Goal: Task Accomplishment & Management: Manage account settings

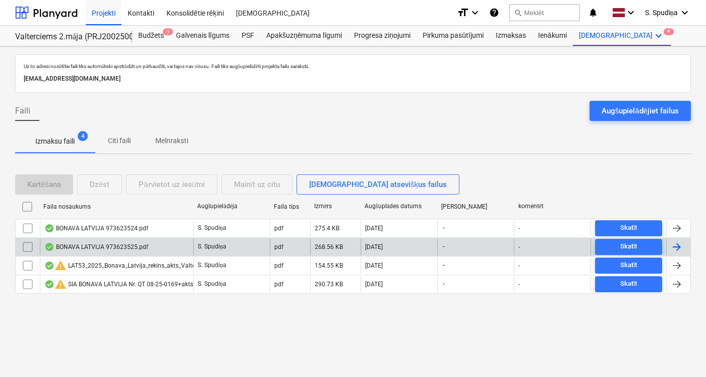
click at [112, 251] on div "BONAVA LATVIJA 973623525.pdf" at bounding box center [116, 247] width 153 height 16
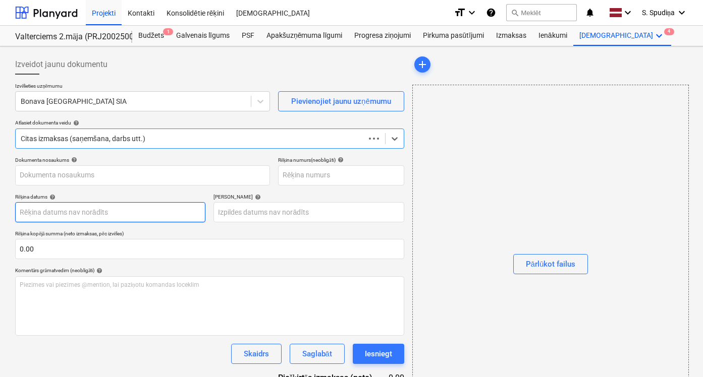
type input "973623525"
type input "[DATE]"
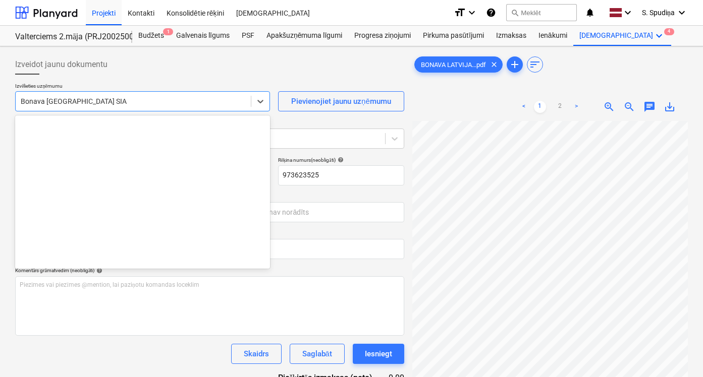
click at [121, 106] on div at bounding box center [133, 101] width 225 height 10
type input "r"
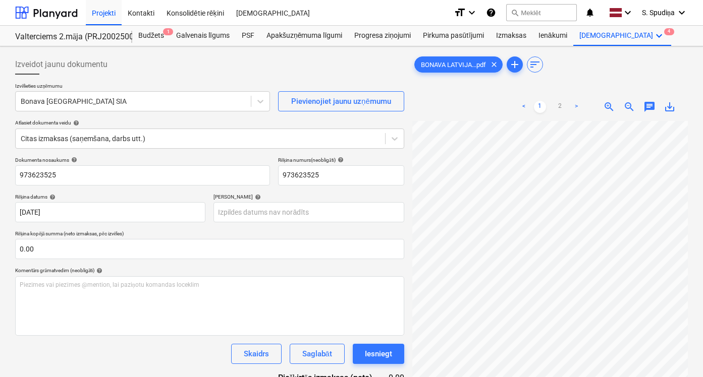
scroll to position [0, 129]
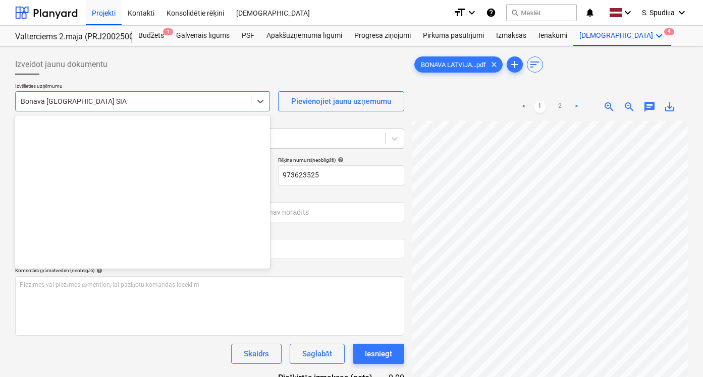
click at [104, 97] on div at bounding box center [133, 101] width 225 height 10
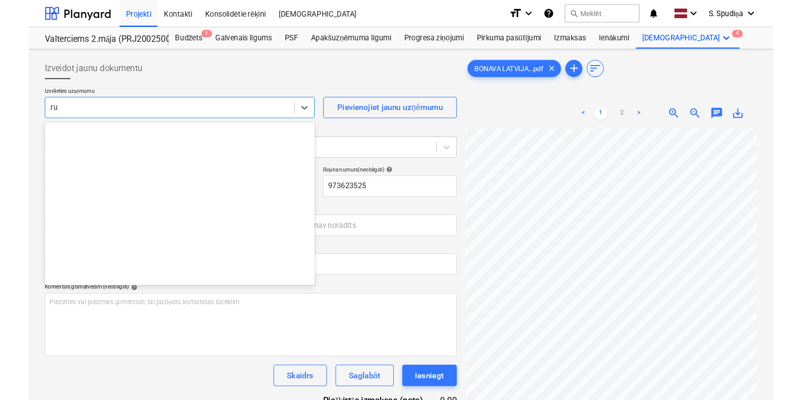
scroll to position [272, 0]
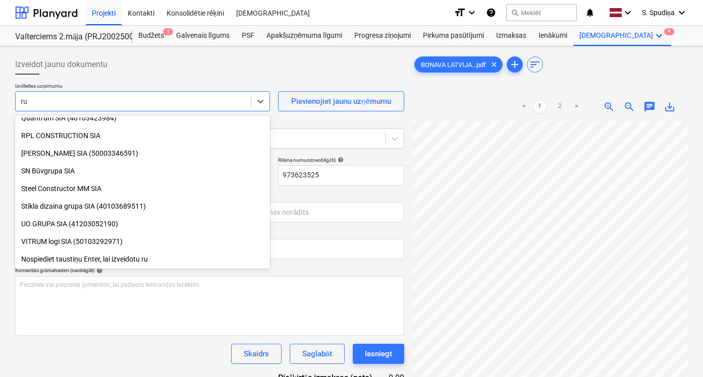
type input "r"
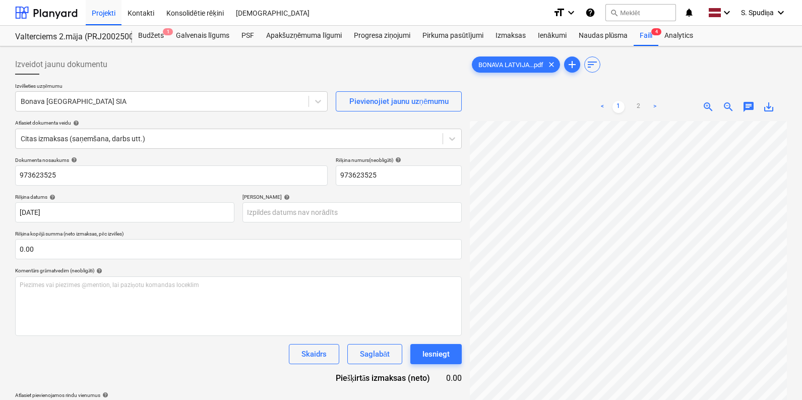
scroll to position [199, 0]
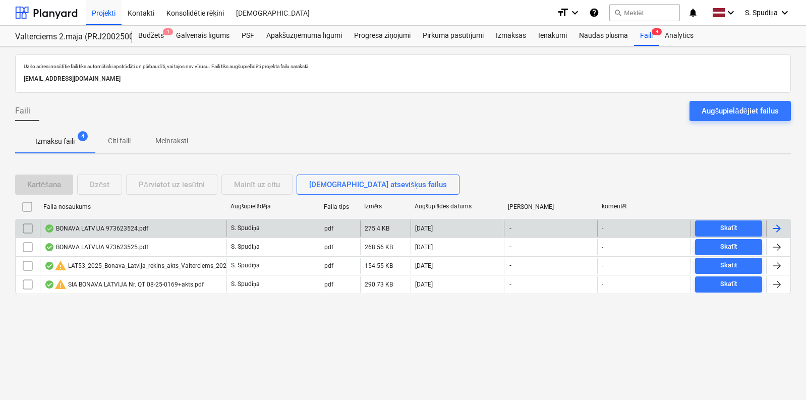
click at [100, 232] on div "BONAVA LATVIJA 973623524.pdf" at bounding box center [96, 228] width 104 height 8
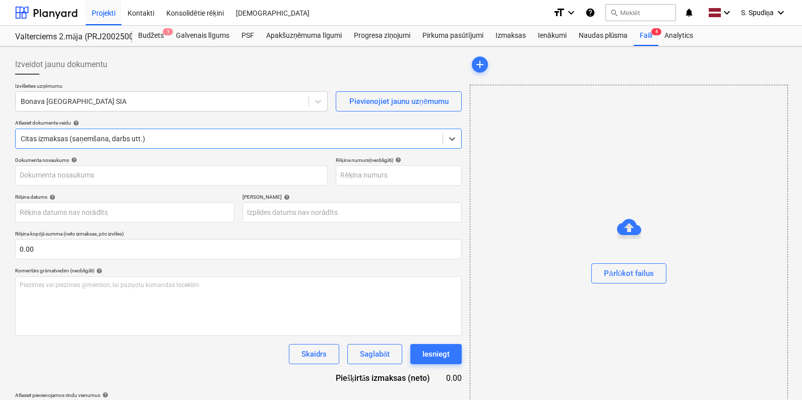
type input "973623524"
type input "[DATE]"
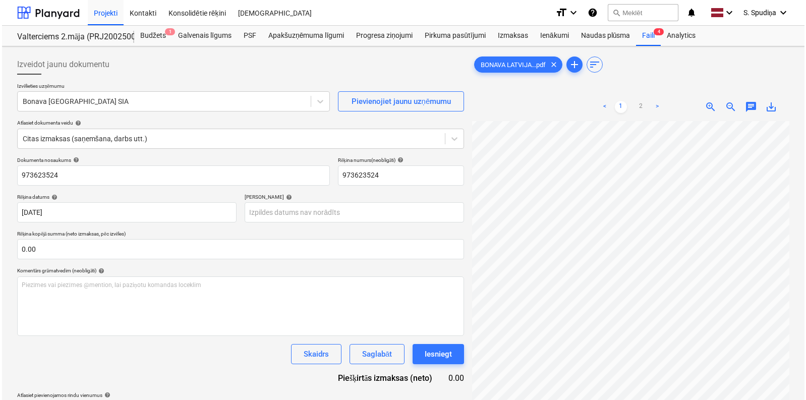
scroll to position [101, 0]
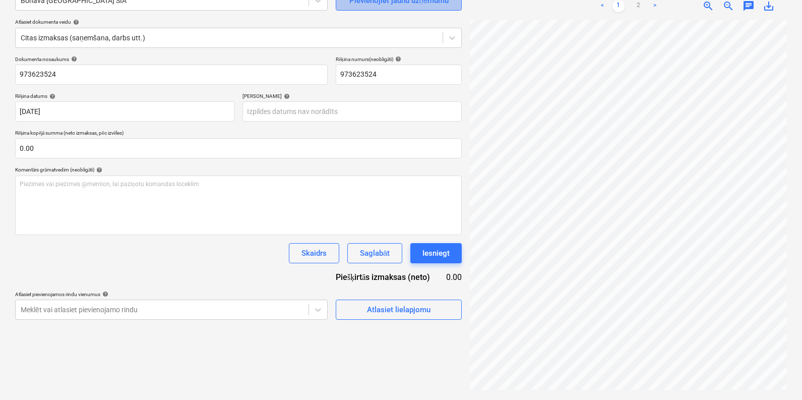
click at [387, 3] on div "Pievienojiet jaunu uzņēmumu" at bounding box center [400, 0] width 100 height 13
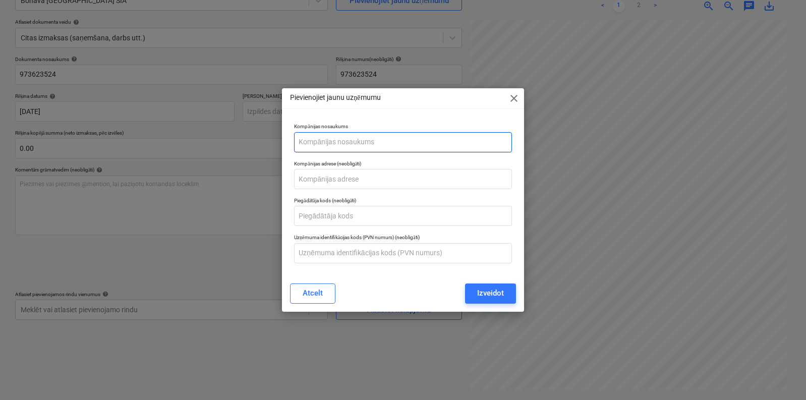
click at [346, 138] on input "text" at bounding box center [402, 142] width 217 height 20
type input "Ruukki Products AS Latvijas filiāle"
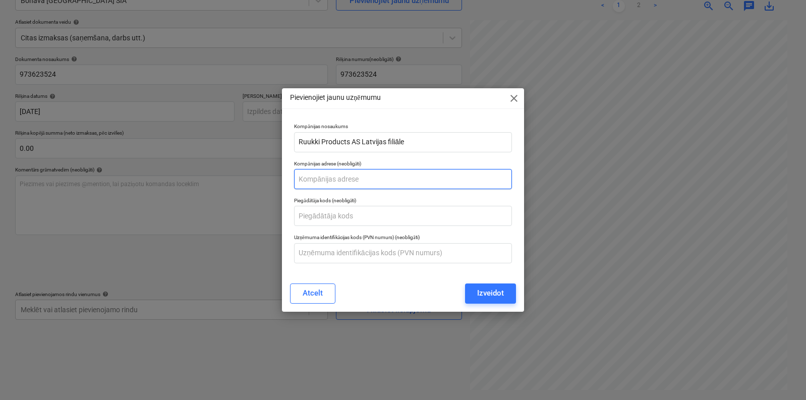
click at [347, 181] on input "text" at bounding box center [402, 179] width 217 height 20
type input "[STREET_ADDRESS]"
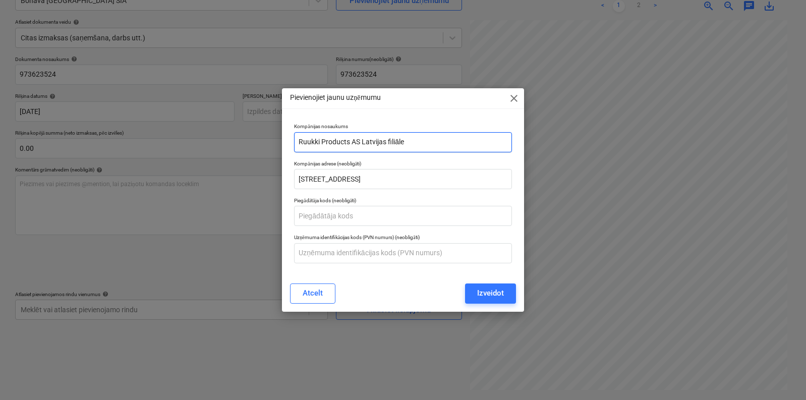
drag, startPoint x: 360, startPoint y: 142, endPoint x: 367, endPoint y: 144, distance: 8.0
click at [360, 142] on input "Ruukki Products AS Latvijas filiāle" at bounding box center [402, 142] width 217 height 20
type input "Ruukki Products AS, Latvijas filiāle"
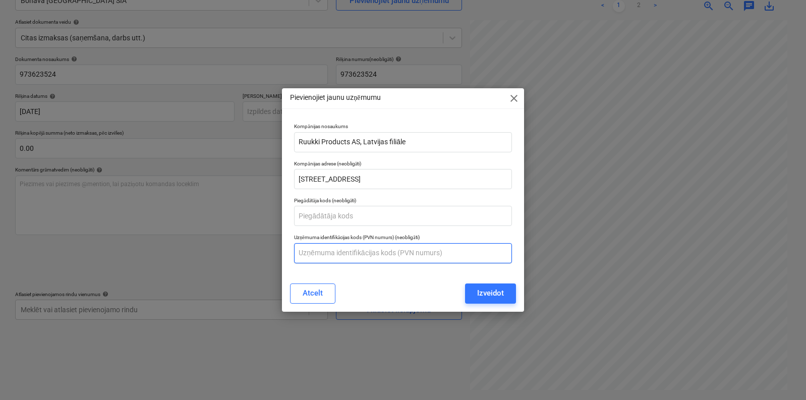
click at [365, 252] on input "text" at bounding box center [402, 253] width 217 height 20
paste input "50203362071"
type input "50203362071"
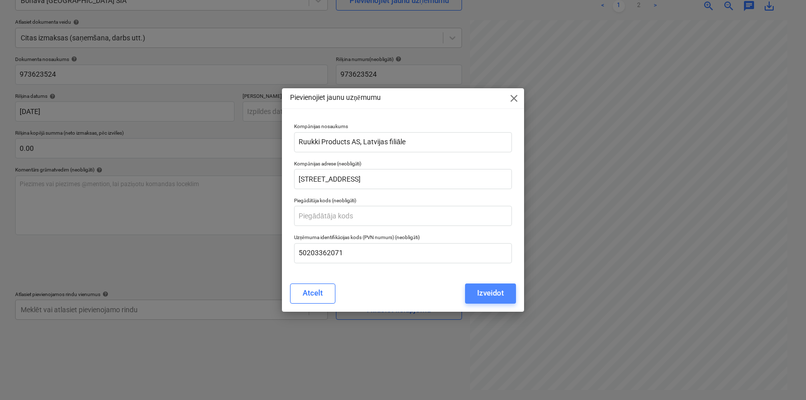
click at [485, 292] on div "Izveidot" at bounding box center [490, 292] width 27 height 13
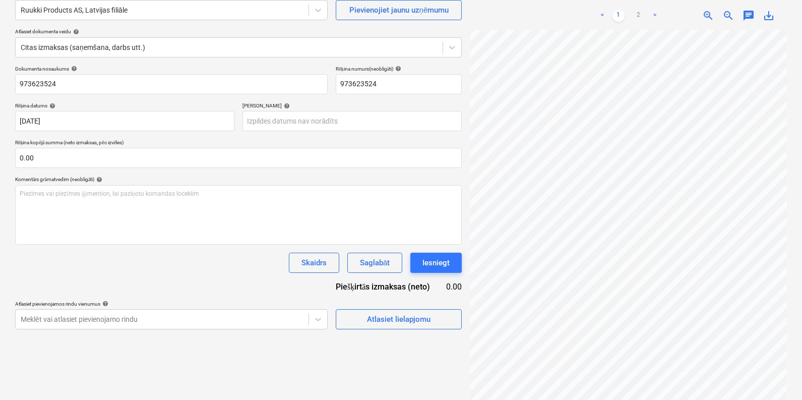
scroll to position [10, 75]
click at [140, 11] on div at bounding box center [162, 10] width 283 height 10
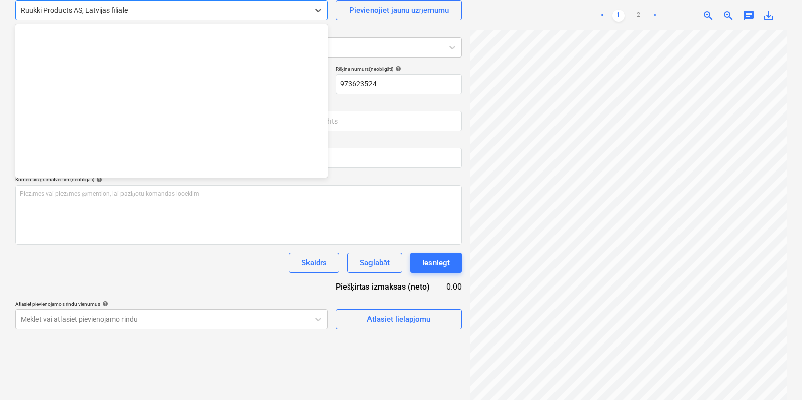
scroll to position [9020, 0]
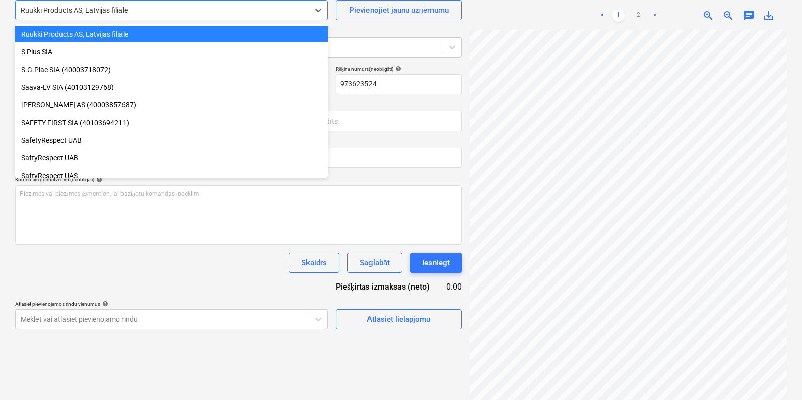
click at [107, 34] on div "Ruukki Products AS, Latvijas filiāle" at bounding box center [171, 34] width 313 height 16
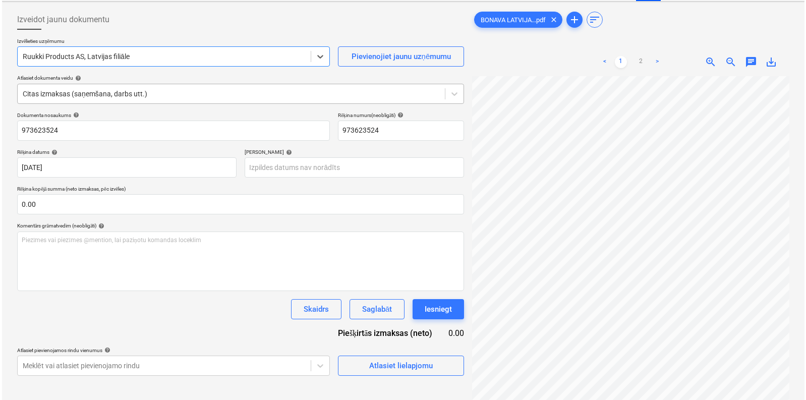
scroll to position [0, 0]
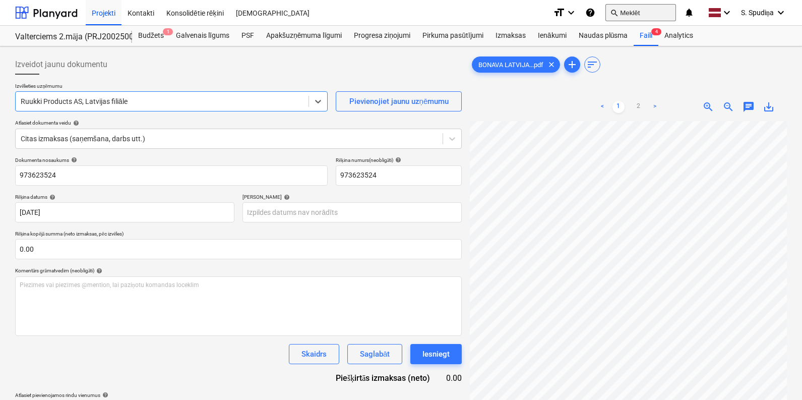
click at [631, 12] on button "search Meklēt" at bounding box center [641, 12] width 71 height 17
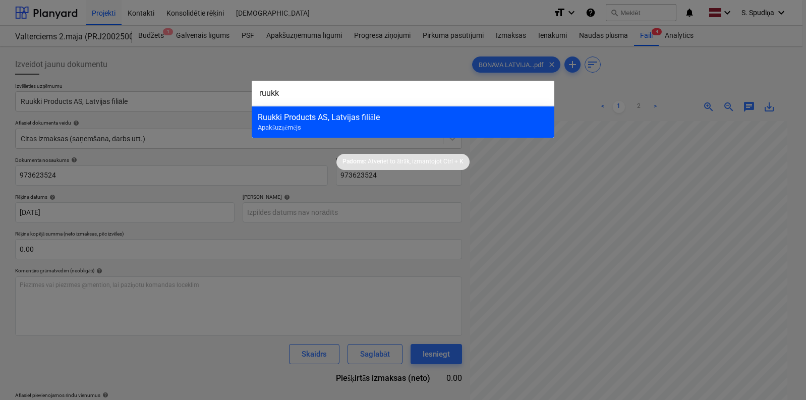
type input "ruukk"
click at [346, 120] on div "Ruukki Products AS, Latvijas filiāle" at bounding box center [403, 117] width 290 height 10
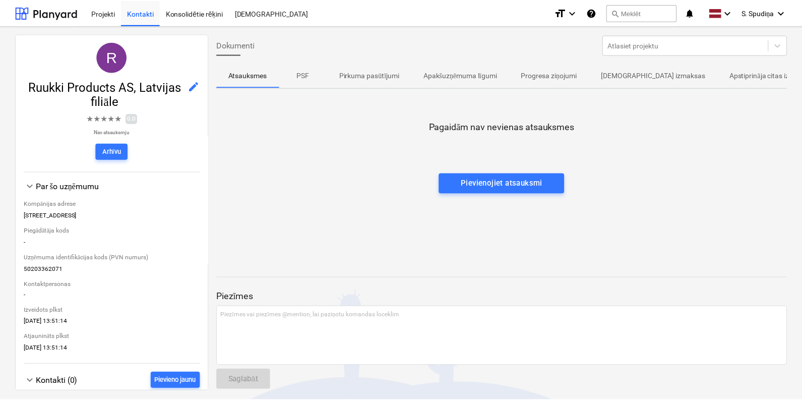
scroll to position [50, 0]
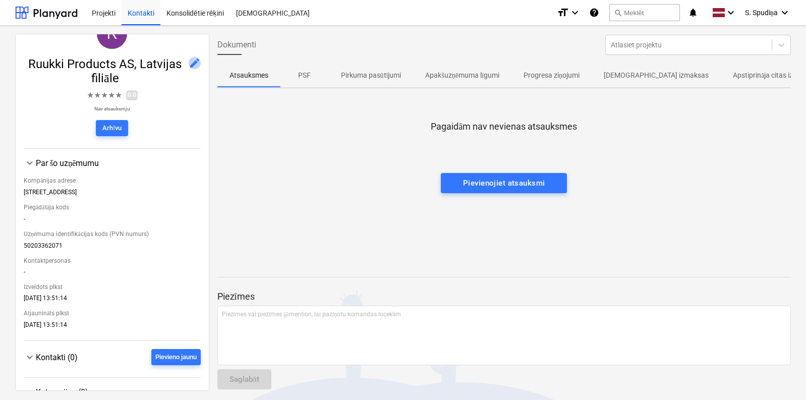
click at [189, 63] on span "edit" at bounding box center [195, 63] width 12 height 12
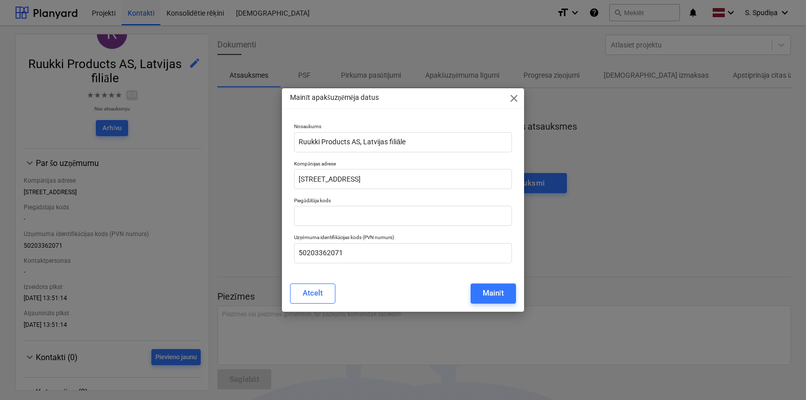
click at [516, 94] on span "close" at bounding box center [514, 98] width 12 height 12
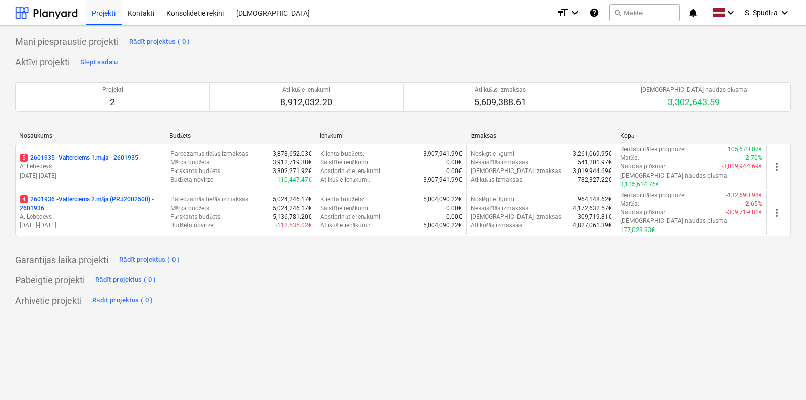
click at [144, 172] on p "[DATE] - [DATE]" at bounding box center [91, 175] width 142 height 9
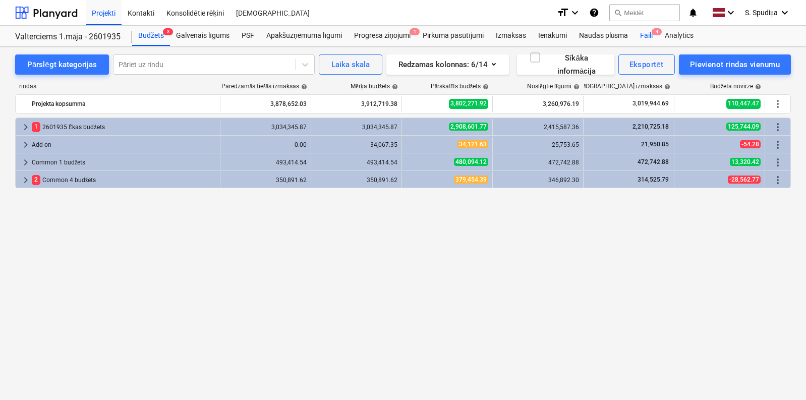
click at [648, 38] on div "Faili 4" at bounding box center [646, 36] width 25 height 20
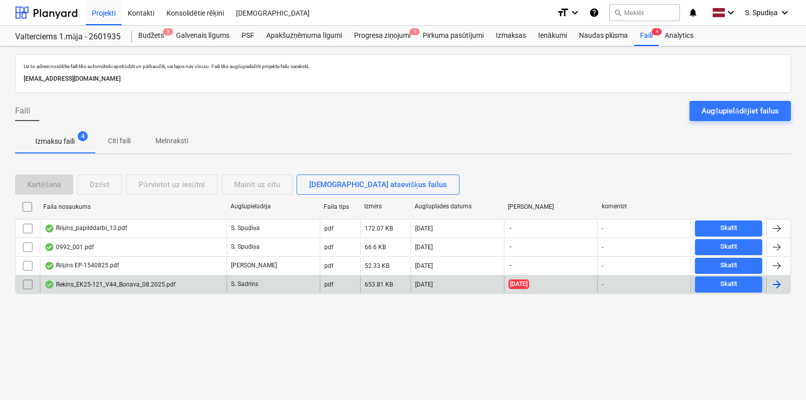
click at [634, 26] on link "Faili 4" at bounding box center [646, 36] width 25 height 20
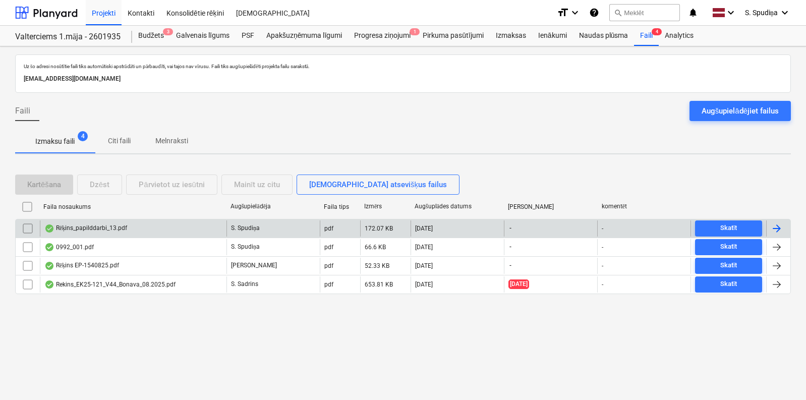
click at [85, 228] on div "Rēķins_papilddarbi_13.pdf" at bounding box center [85, 228] width 83 height 8
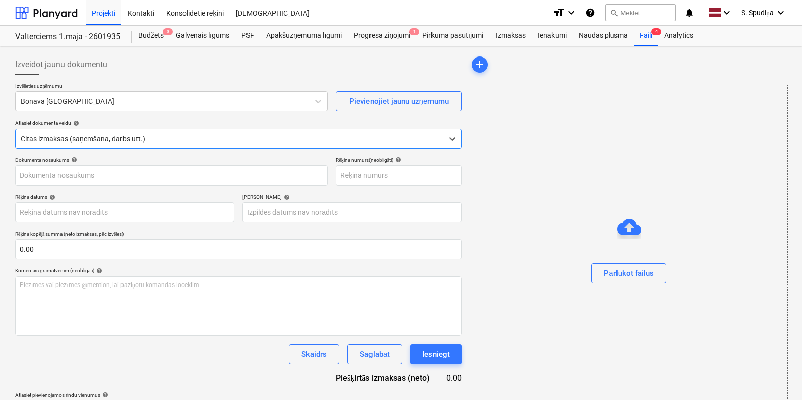
type input "Rēķins_papilddarbi_13.pdf"
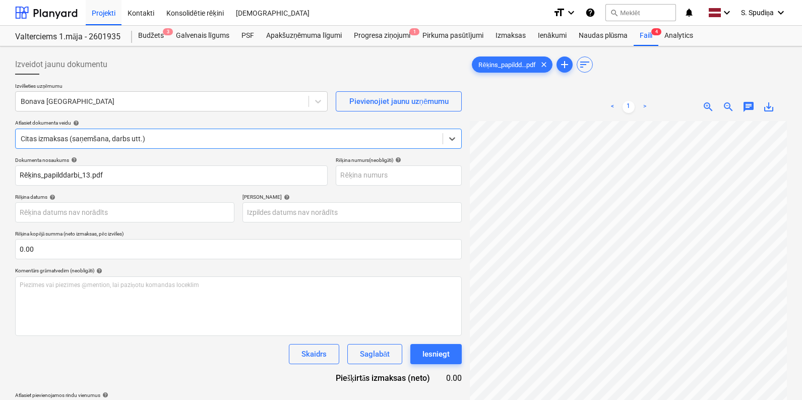
scroll to position [0, 139]
click at [406, 271] on div "Izveidot jaunu dokumentu Izvēlieties uzņēmumu Bonava Latvija Pievienojiet jaunu…" at bounding box center [401, 273] width 780 height 446
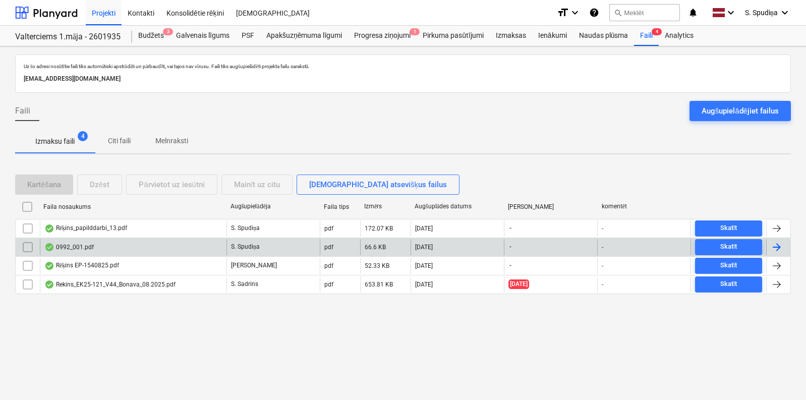
click at [68, 254] on div "0992_001.pdf" at bounding box center [133, 247] width 187 height 16
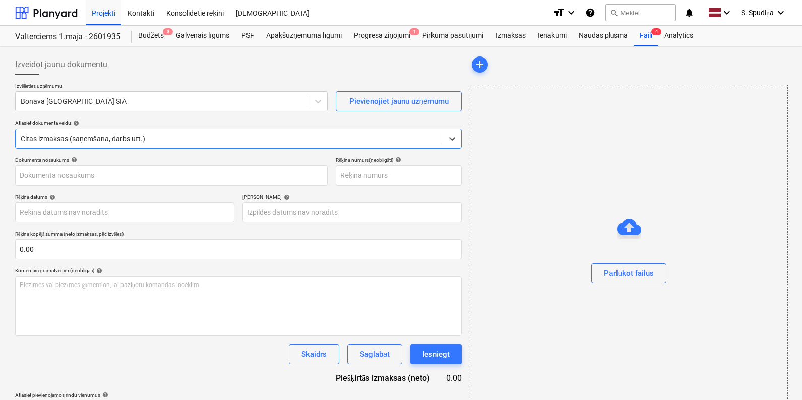
type input "1"
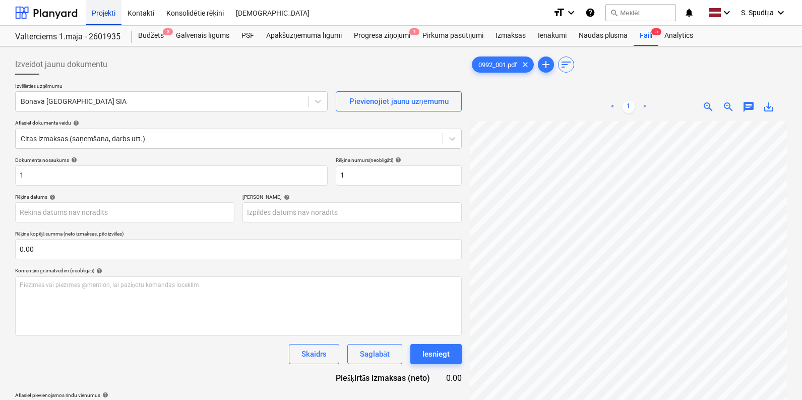
click at [106, 12] on div "Projekti" at bounding box center [104, 12] width 36 height 26
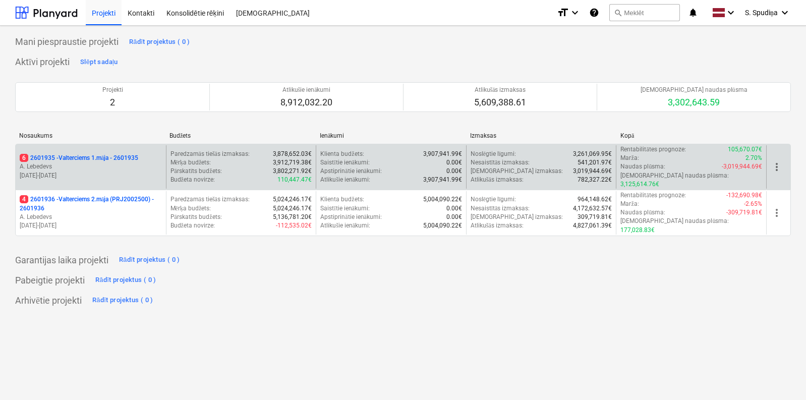
click at [133, 171] on p "[DATE] - [DATE]" at bounding box center [91, 175] width 142 height 9
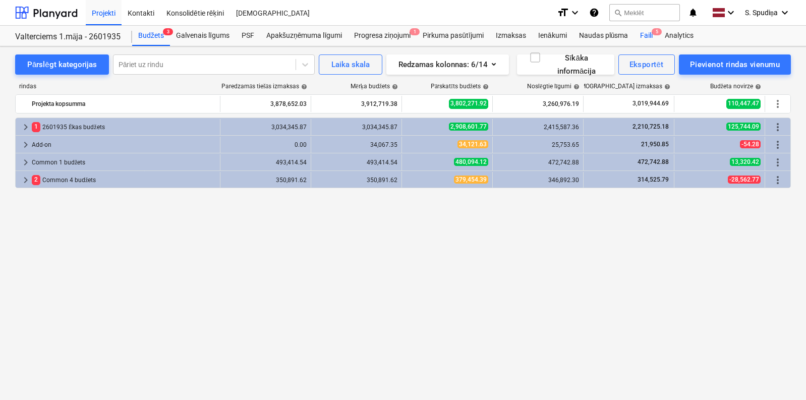
click at [648, 33] on div "Faili 5" at bounding box center [646, 36] width 25 height 20
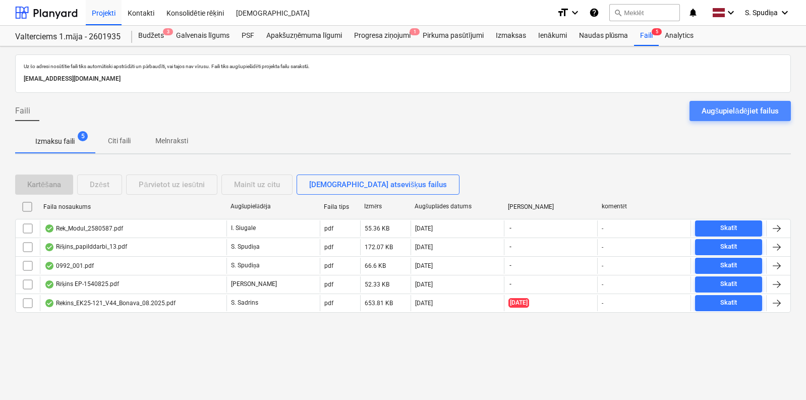
click at [704, 109] on div "Augšupielādējiet failus" at bounding box center [740, 110] width 77 height 13
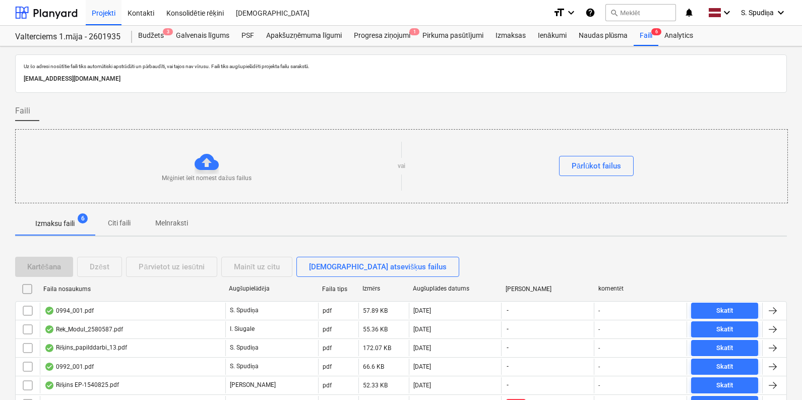
click at [461, 243] on div "Uz šo adresi nosūtītie faili tiks automātiski apstrādāti un pārbaudīti, vai taj…" at bounding box center [401, 247] width 802 height 403
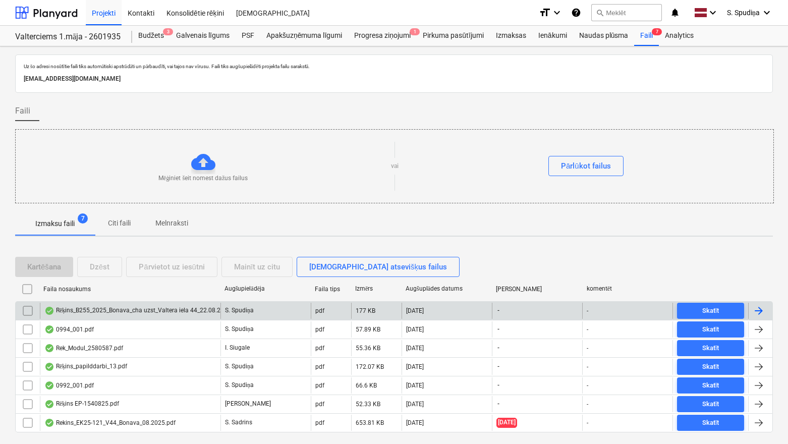
click at [129, 308] on div "Rēķins_B255_2025_Bonava_cha uzst_Valtera iela 44_22.08.2025..pdf" at bounding box center [143, 311] width 199 height 8
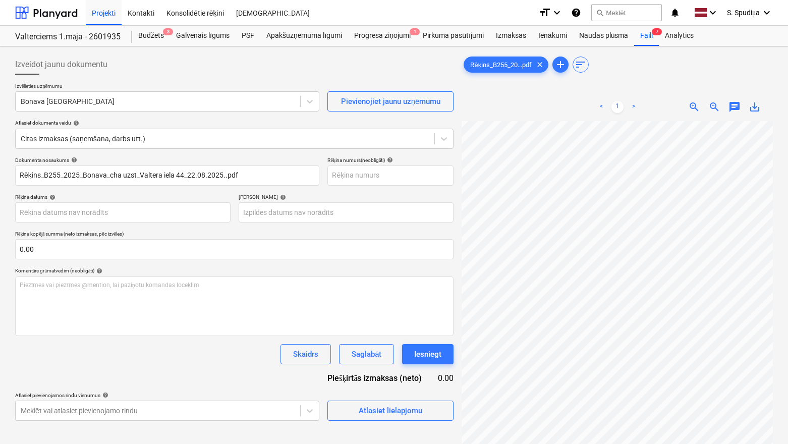
scroll to position [38, 23]
click at [170, 102] on div at bounding box center [158, 101] width 274 height 10
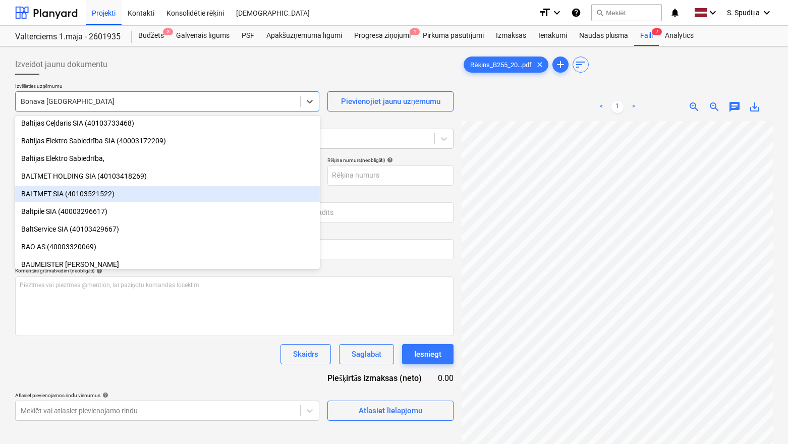
scroll to position [1364, 0]
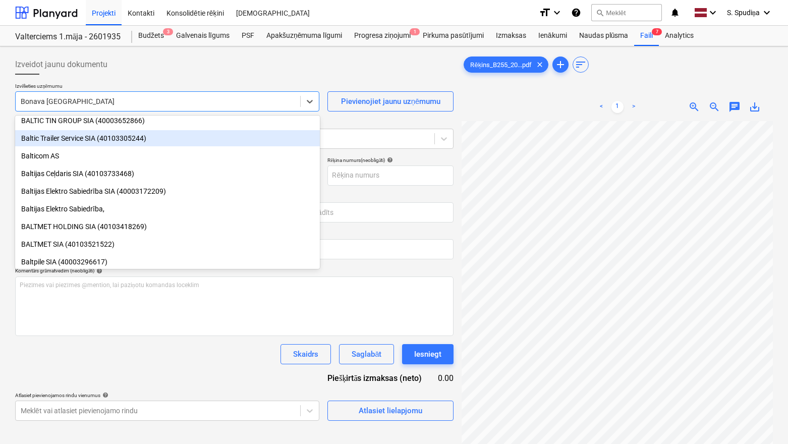
click at [84, 140] on div "Baltic Trailer Service SIA (40103305244)" at bounding box center [167, 138] width 305 height 16
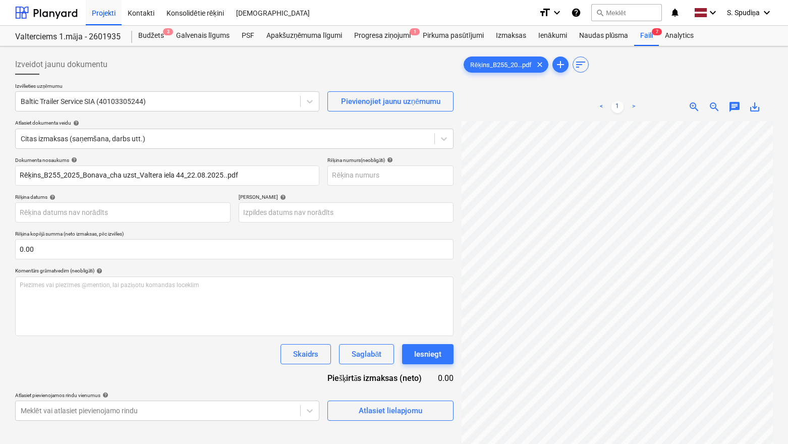
scroll to position [23, 145]
drag, startPoint x: 254, startPoint y: 173, endPoint x: -51, endPoint y: 173, distance: 305.1
click at [0, 173] on html "Projekti Kontakti Konsolidētie rēķini Iesūtne format_size keyboard_arrow_down h…" at bounding box center [394, 222] width 788 height 444
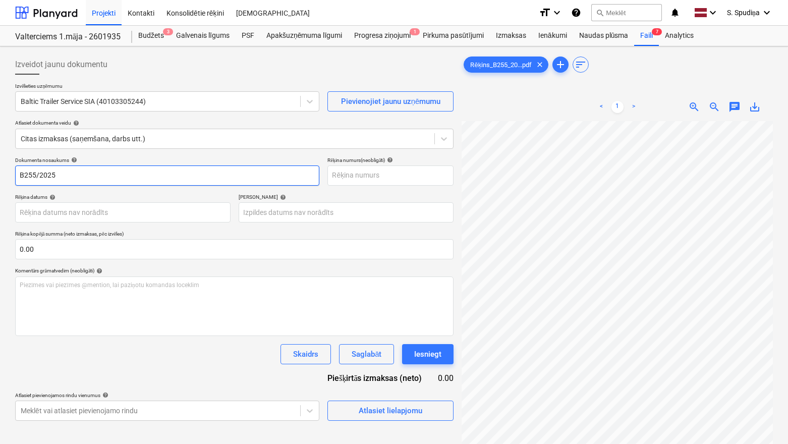
drag, startPoint x: 68, startPoint y: 175, endPoint x: -56, endPoint y: 204, distance: 127.8
click at [0, 204] on html "Projekti Kontakti Konsolidētie rēķini Iesūtne format_size keyboard_arrow_down h…" at bounding box center [394, 222] width 788 height 444
type input "B255/2025"
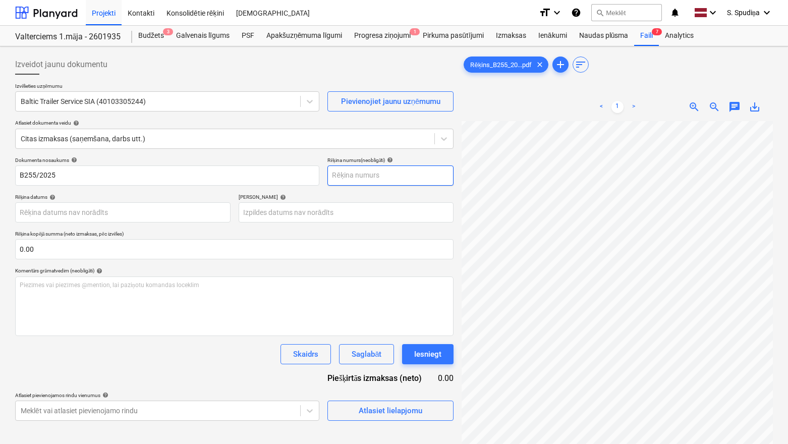
click at [358, 178] on input "text" at bounding box center [390, 175] width 126 height 20
paste input "B255/2025"
type input "B255/2025"
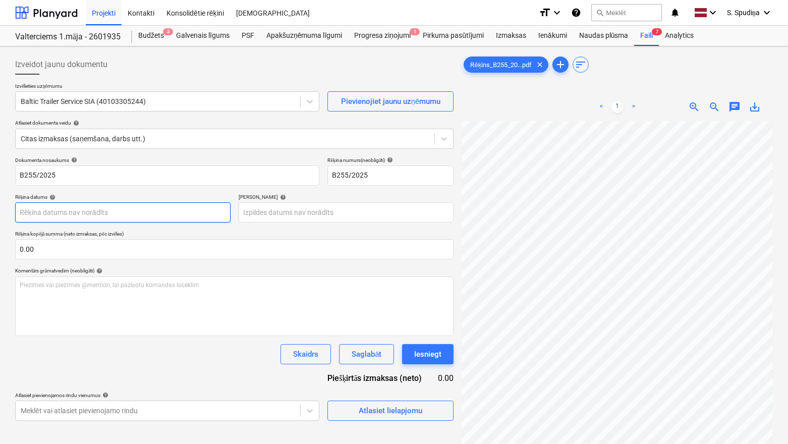
click at [77, 205] on body "Projekti Kontakti Konsolidētie rēķini Iesūtne format_size keyboard_arrow_down h…" at bounding box center [394, 222] width 788 height 444
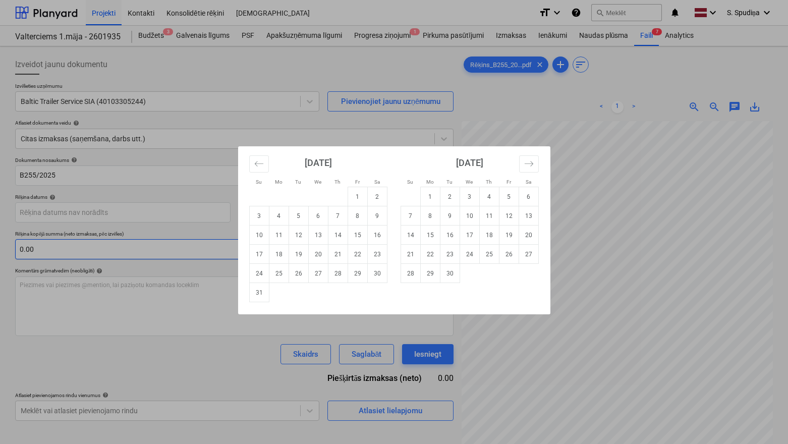
click at [357, 253] on td "22" at bounding box center [357, 254] width 20 height 19
type input "[DATE]"
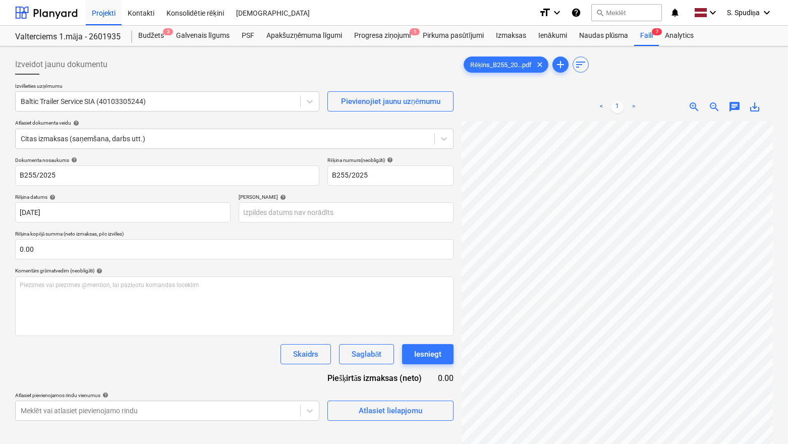
scroll to position [229, 48]
click at [302, 213] on body "Projekti Kontakti Konsolidētie rēķini Iesūtne format_size keyboard_arrow_down h…" at bounding box center [394, 222] width 788 height 444
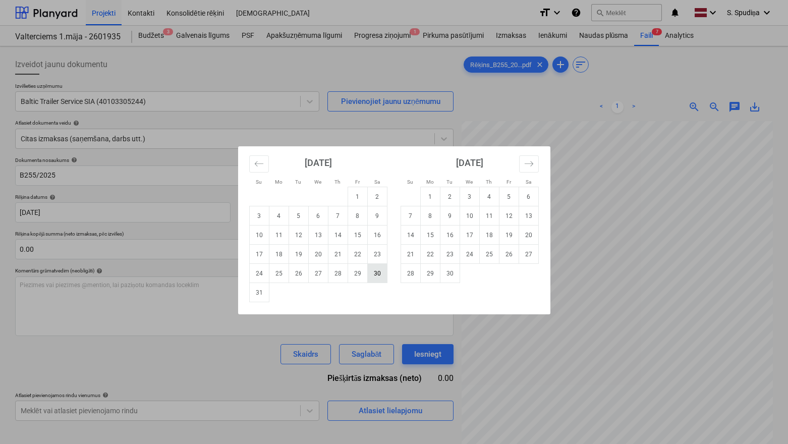
click at [383, 277] on td "30" at bounding box center [377, 273] width 20 height 19
type input "[DATE]"
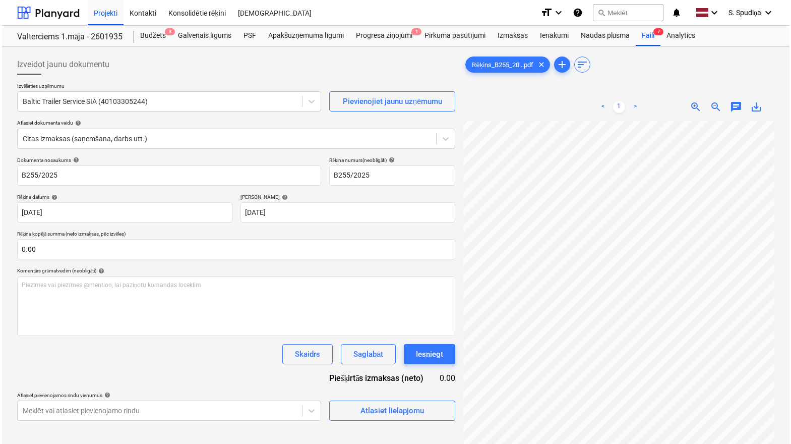
scroll to position [166, 42]
click at [395, 377] on div "Atlasiet lielapjomu" at bounding box center [391, 410] width 64 height 13
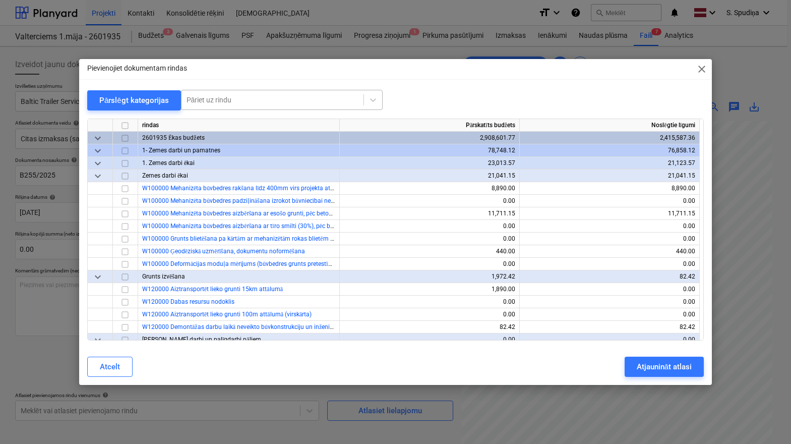
click at [278, 96] on div at bounding box center [273, 100] width 172 height 10
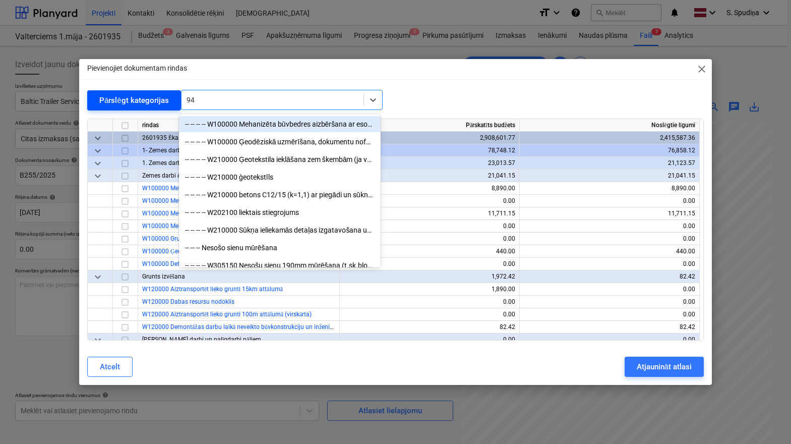
type input "943"
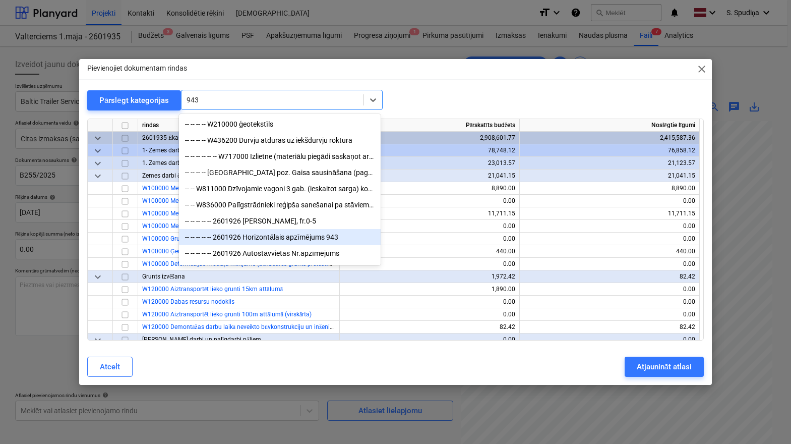
click at [284, 244] on div "-- -- -- -- -- 2601926 Horizontālais apzīmējums 943" at bounding box center [280, 237] width 202 height 16
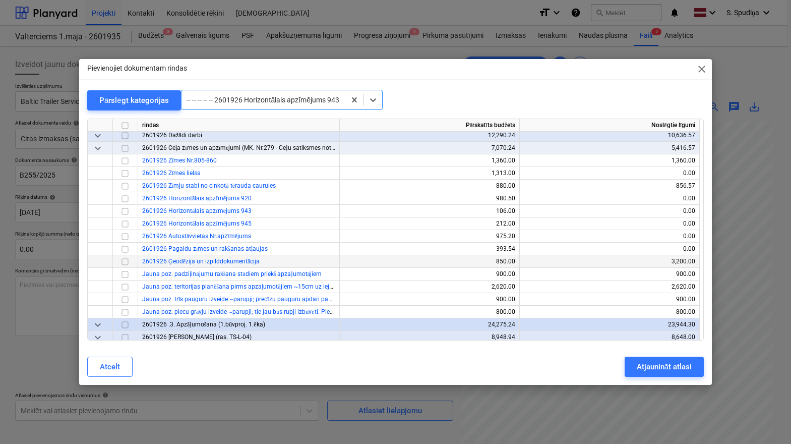
scroll to position [12772, 0]
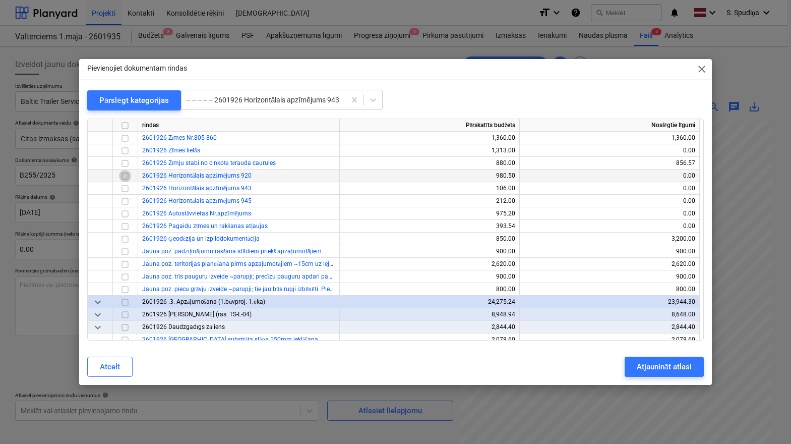
click at [125, 177] on input "checkbox" at bounding box center [125, 176] width 12 height 12
click at [125, 190] on input "checkbox" at bounding box center [125, 189] width 12 height 12
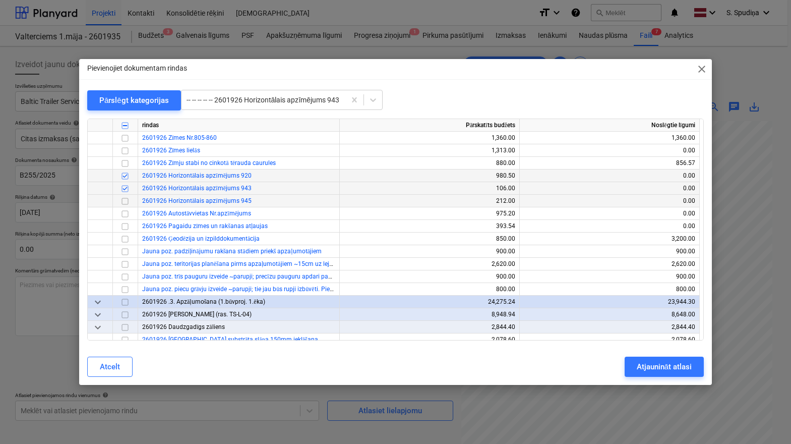
click at [127, 204] on input "checkbox" at bounding box center [125, 201] width 12 height 12
click at [126, 216] on input "checkbox" at bounding box center [125, 214] width 12 height 12
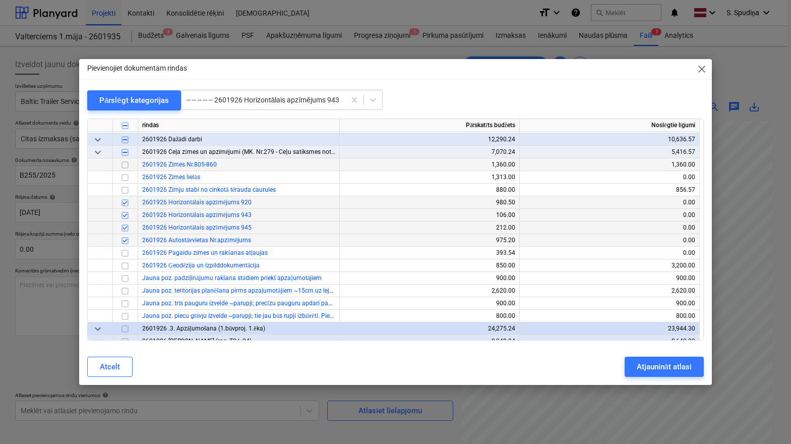
scroll to position [12722, 0]
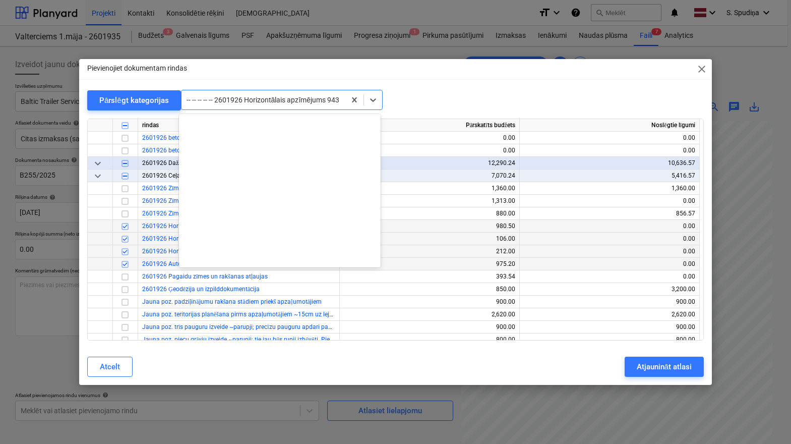
click at [265, 104] on div at bounding box center [264, 100] width 154 height 10
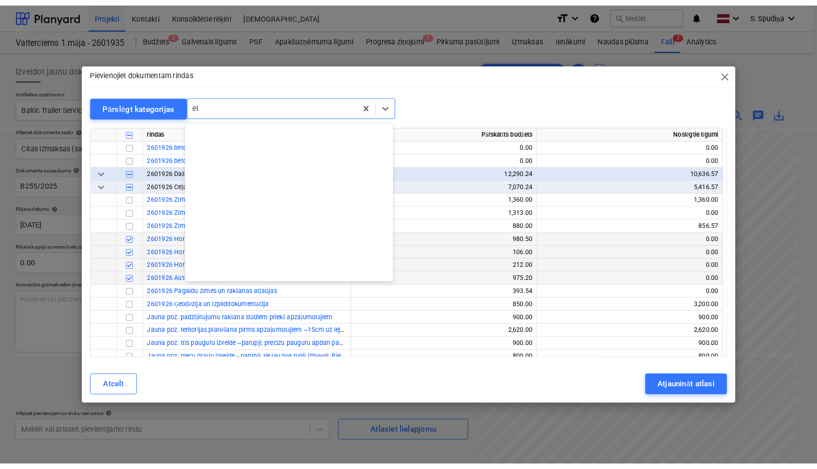
scroll to position [537, 0]
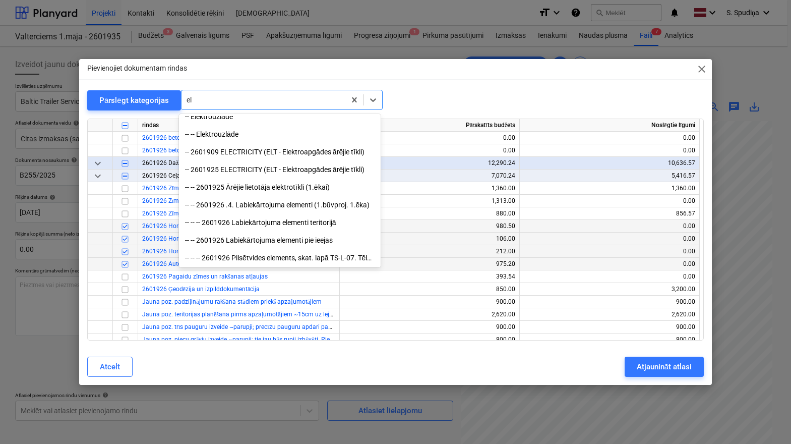
type input "e"
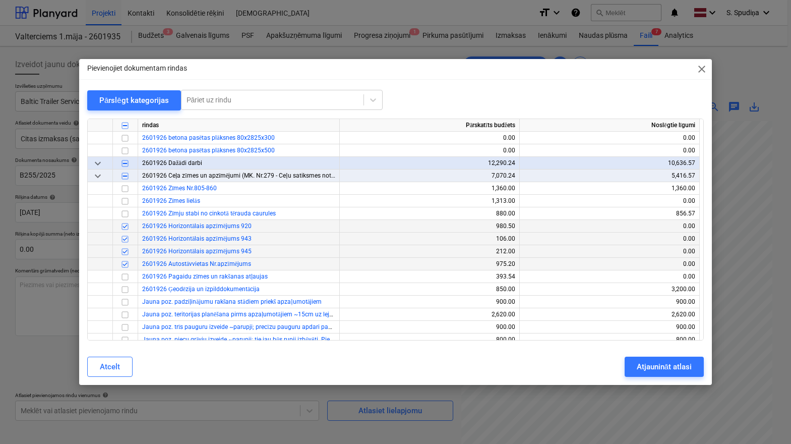
click at [460, 85] on div "Pievienojiet dokumentam rindas close Pārslēgt kategorijas Pāriet uz rindu rinda…" at bounding box center [395, 222] width 633 height 326
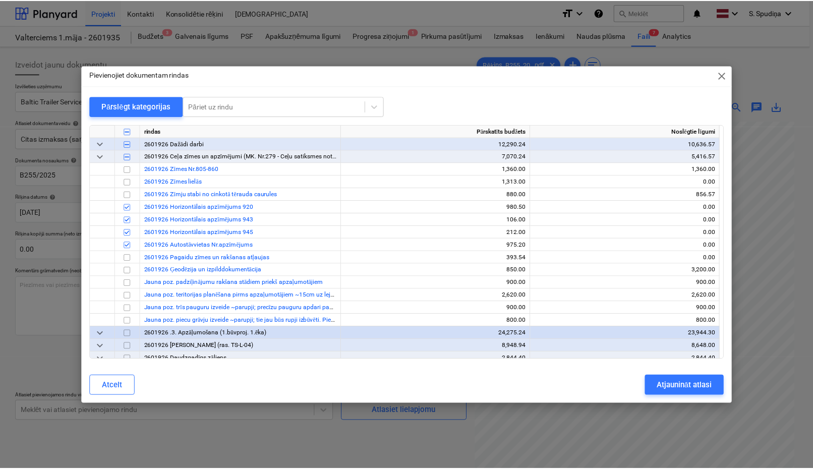
scroll to position [12722, 0]
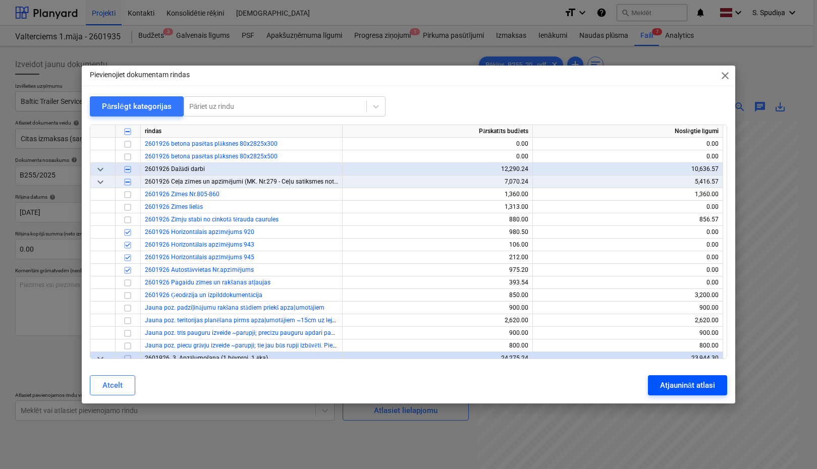
click at [677, 377] on div "Atjaunināt atlasi" at bounding box center [687, 385] width 55 height 13
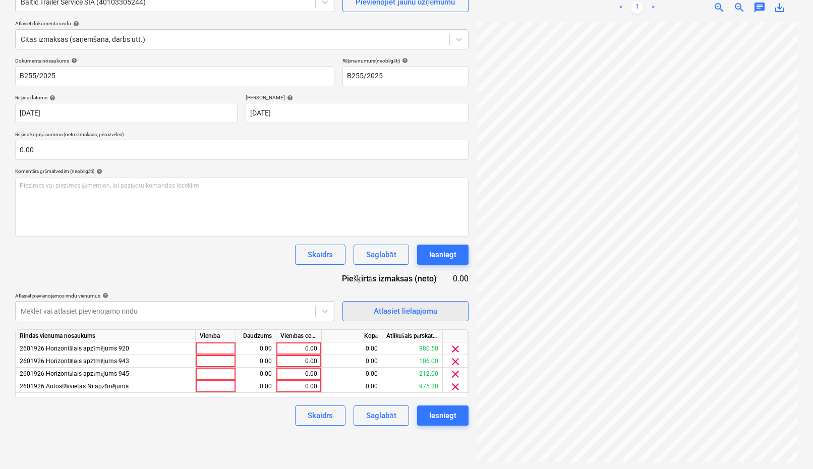
scroll to position [101, 0]
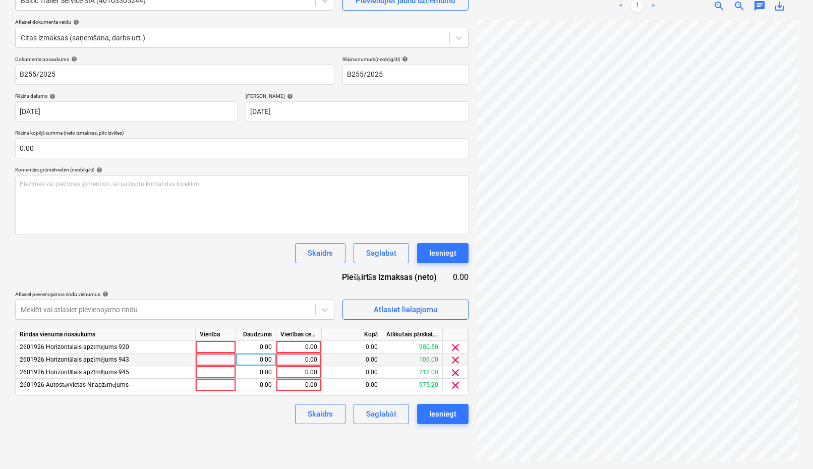
click at [300, 358] on div "0.00" at bounding box center [298, 360] width 37 height 13
type input "106"
click at [303, 372] on div "0.00" at bounding box center [298, 372] width 37 height 13
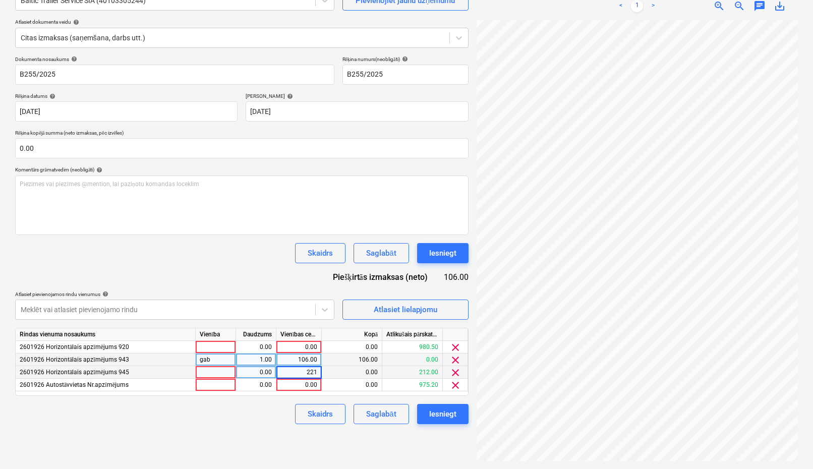
type input "2212"
click at [302, 371] on div "2,212.00" at bounding box center [298, 372] width 37 height 13
type input "212"
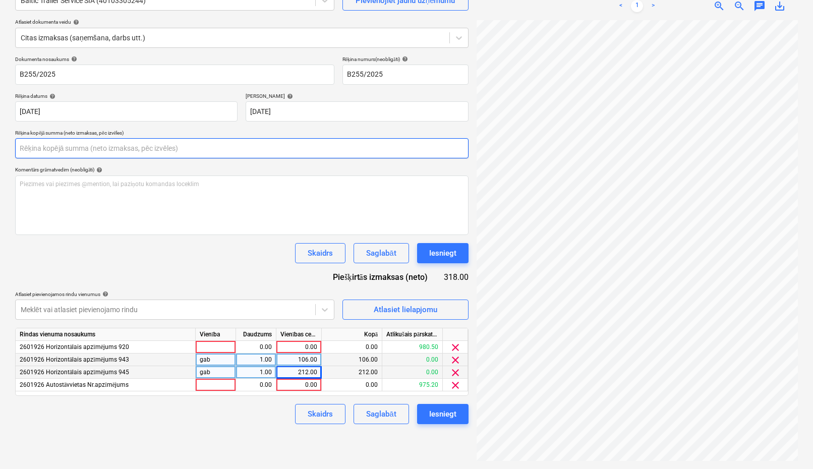
click at [73, 155] on input "text" at bounding box center [241, 148] width 453 height 20
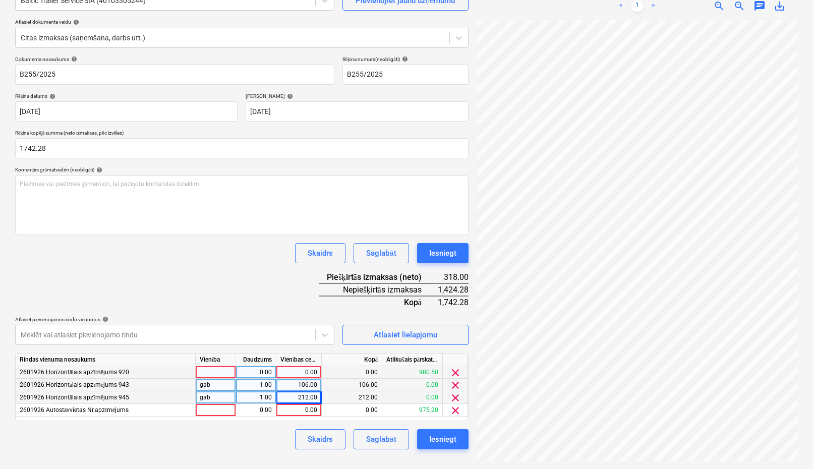
type input "1,742.28"
click at [309, 372] on div "0.00" at bounding box center [298, 372] width 37 height 13
type input "980.5"
click at [309, 377] on div "0.00" at bounding box center [298, 410] width 37 height 13
type input "443.78"
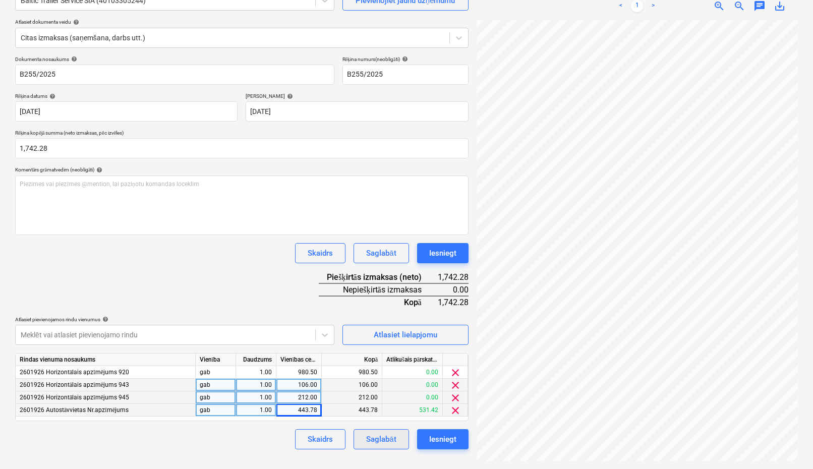
click at [365, 377] on button "Saglabāt" at bounding box center [381, 439] width 55 height 20
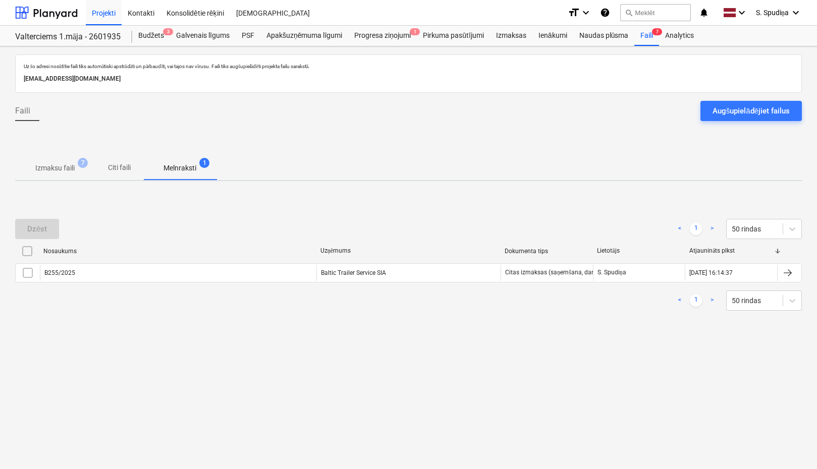
click at [46, 168] on p "Izmaksu faili" at bounding box center [54, 168] width 39 height 11
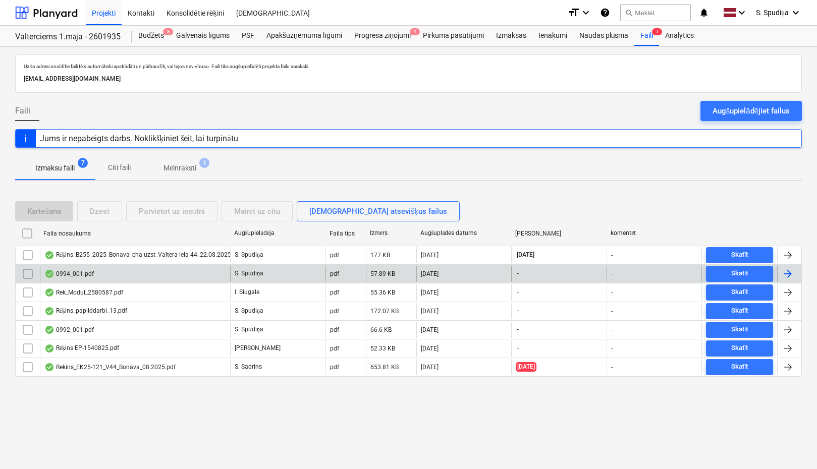
click at [103, 277] on div "0994_001.pdf" at bounding box center [135, 274] width 190 height 16
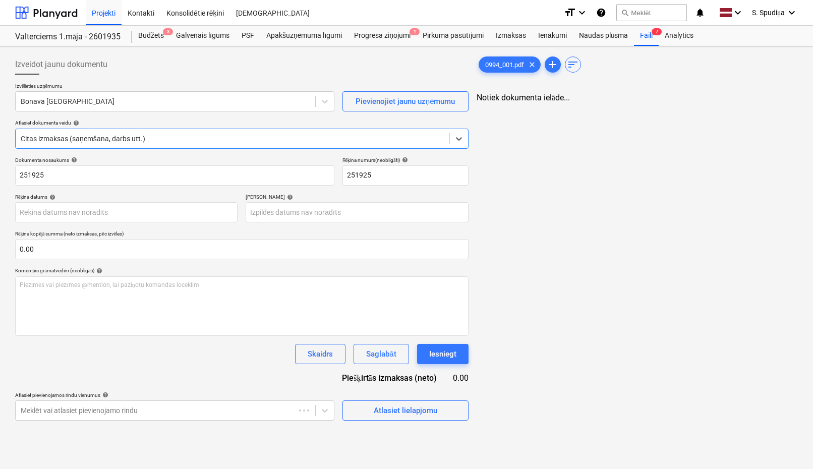
type input "251925"
click at [81, 100] on div at bounding box center [165, 101] width 289 height 10
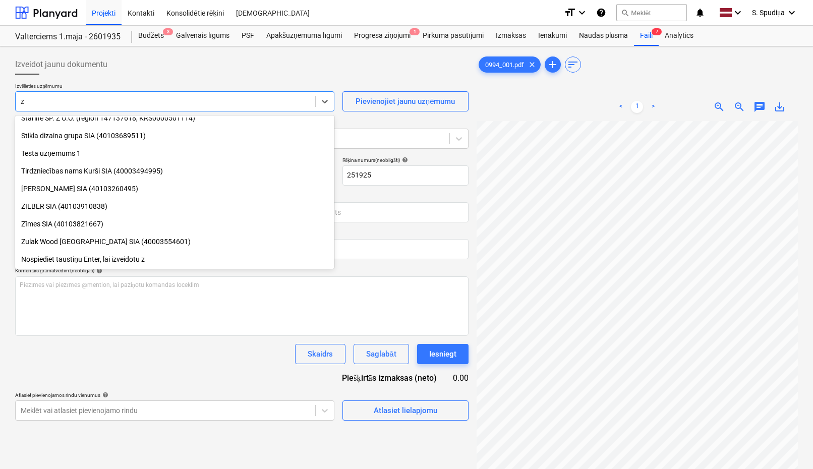
scroll to position [625, 0]
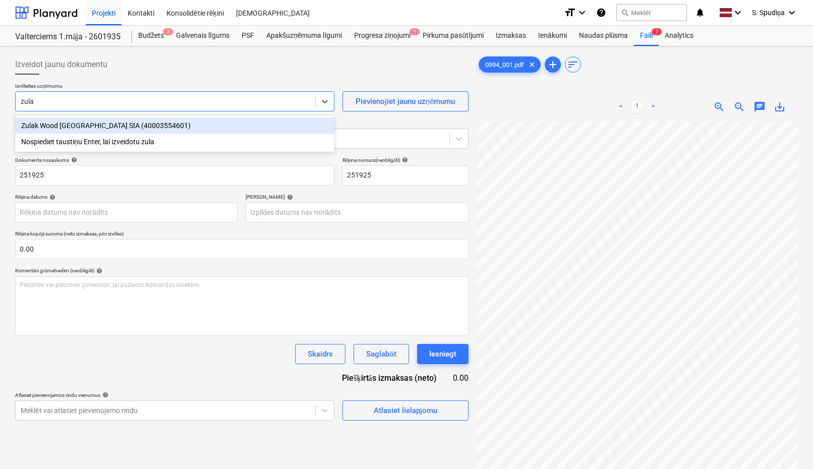
type input "zulak"
click at [70, 126] on div "Zulak Wood [GEOGRAPHIC_DATA] SIA (40003554601)" at bounding box center [174, 126] width 319 height 16
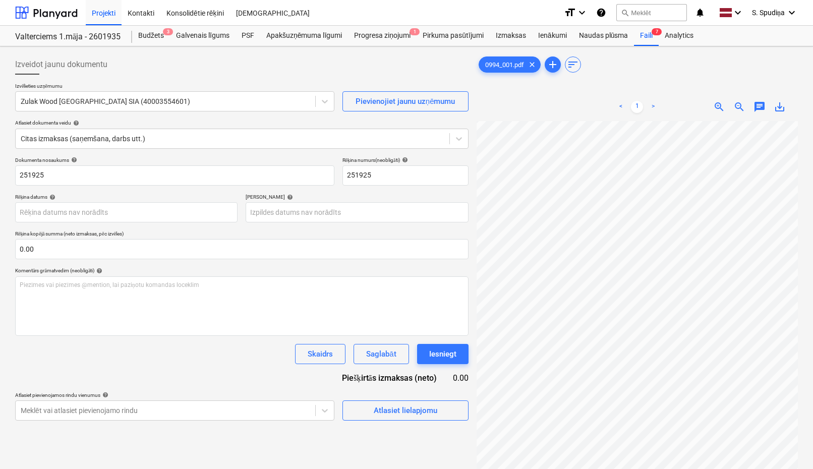
scroll to position [0, 100]
click at [19, 176] on input "251925" at bounding box center [174, 175] width 319 height 20
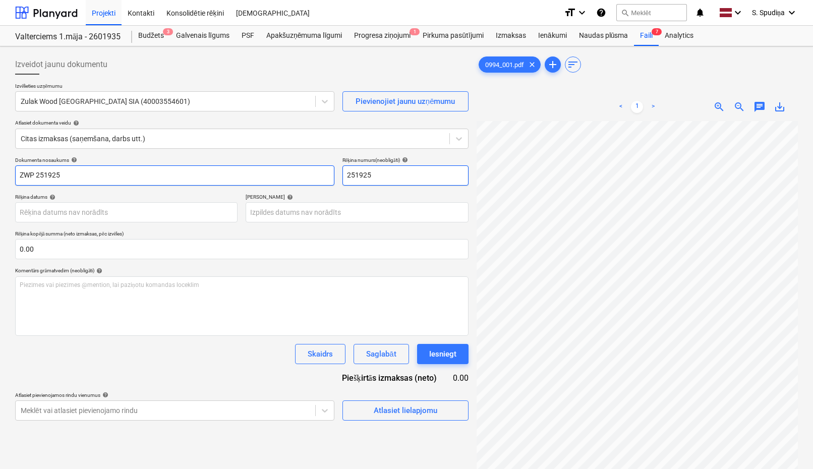
type input "ZWP 251925"
click at [347, 177] on input "251925" at bounding box center [405, 175] width 126 height 20
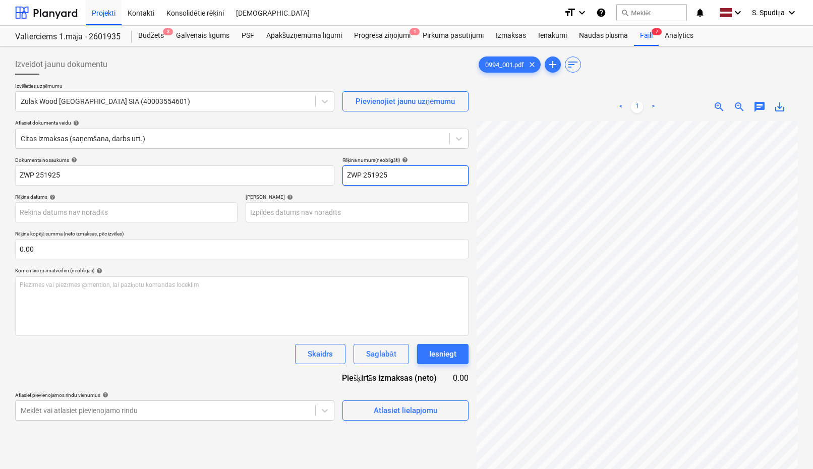
type input "ZWP 251925"
click at [54, 218] on body "Projekti Kontakti Konsolidētie rēķini Iesūtne format_size keyboard_arrow_down h…" at bounding box center [406, 234] width 813 height 469
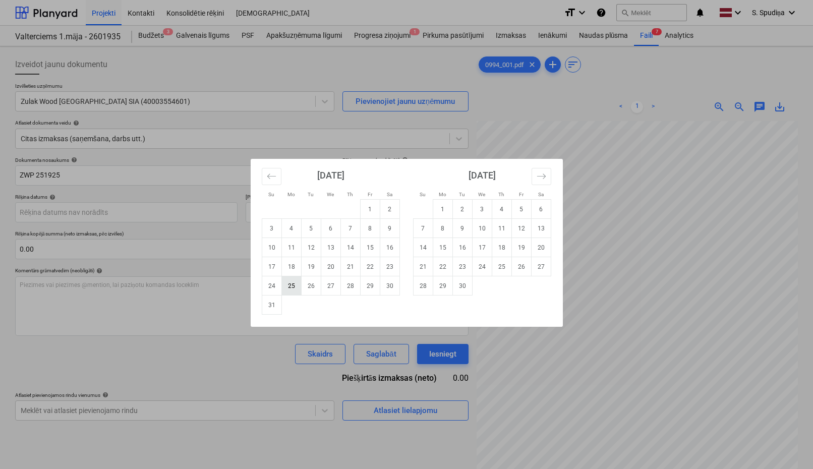
click at [289, 284] on td "25" at bounding box center [291, 285] width 20 height 19
type input "[DATE]"
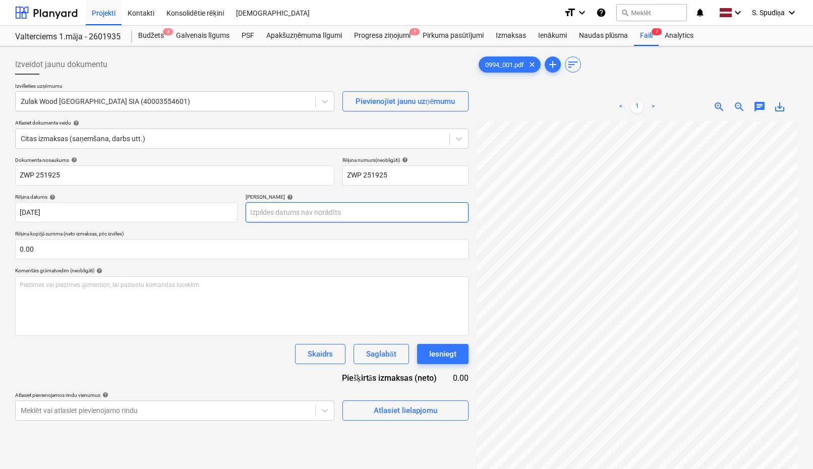
click at [268, 213] on body "Projekti Kontakti Konsolidētie rēķini Iesūtne format_size keyboard_arrow_down h…" at bounding box center [406, 234] width 813 height 469
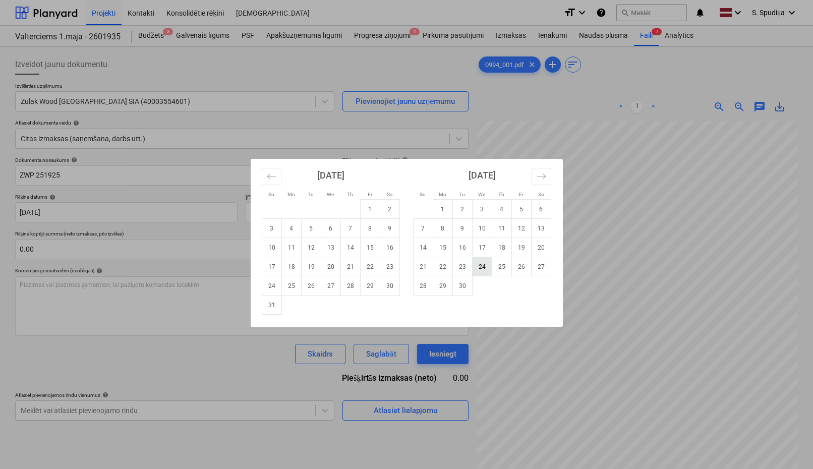
click at [482, 266] on td "24" at bounding box center [482, 266] width 20 height 19
type input "[DATE]"
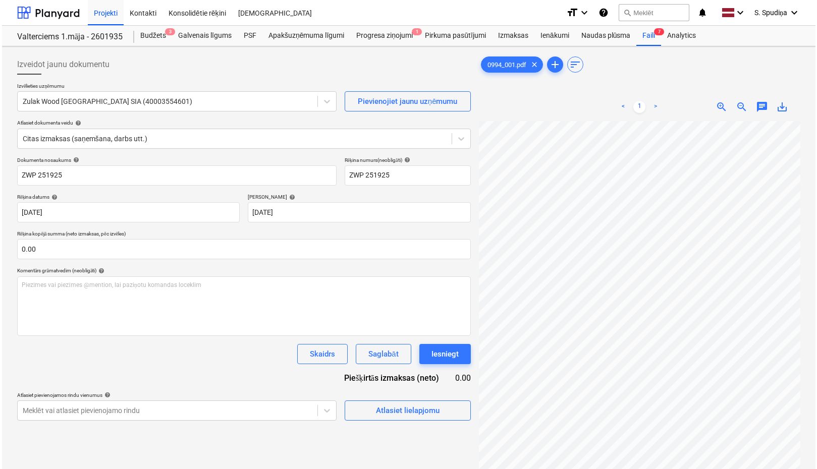
scroll to position [35, 48]
click at [382, 377] on div "Atlasiet lielapjomu" at bounding box center [406, 410] width 64 height 13
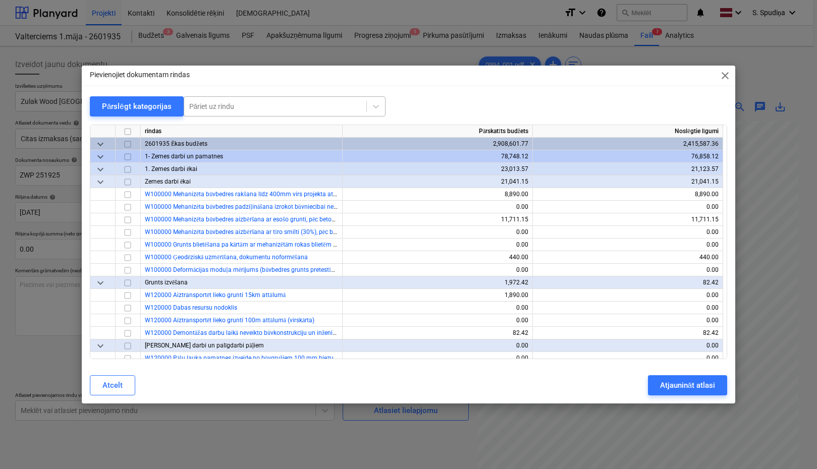
click at [240, 107] on div at bounding box center [275, 106] width 172 height 10
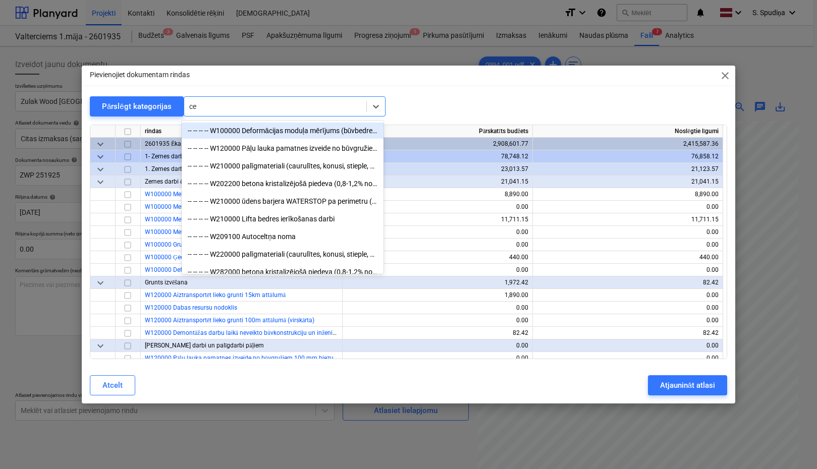
type input "cem"
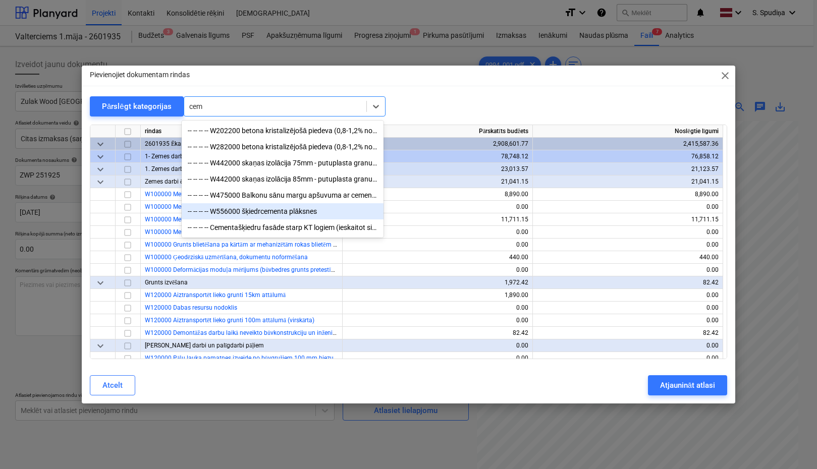
click at [278, 210] on div "-- -- -- -- W556000 šķiedrcementa plāksnes" at bounding box center [283, 211] width 202 height 16
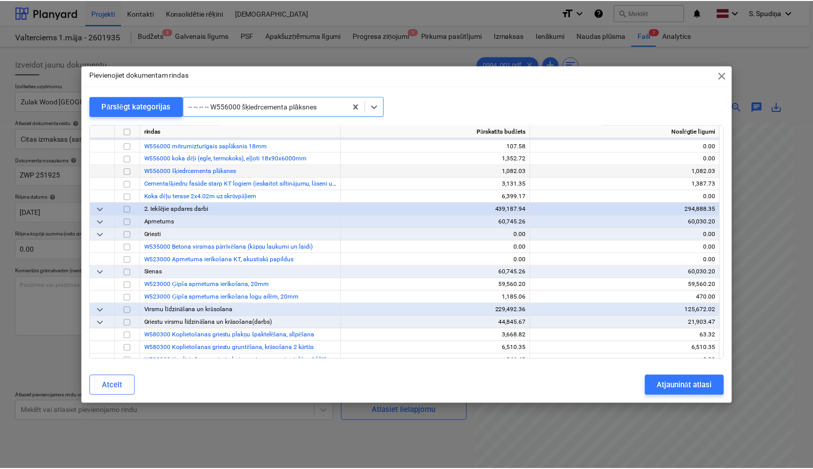
scroll to position [4905, 0]
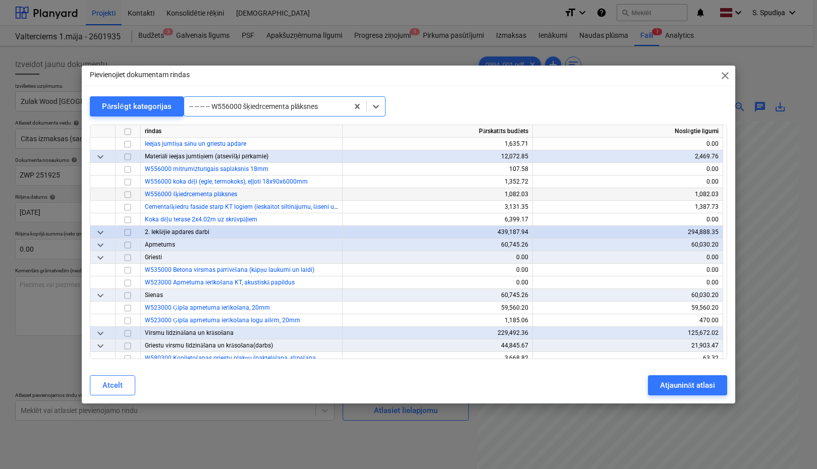
click at [127, 196] on input "checkbox" at bounding box center [128, 195] width 12 height 12
click at [676, 377] on div "Atjaunināt atlasi" at bounding box center [687, 385] width 55 height 13
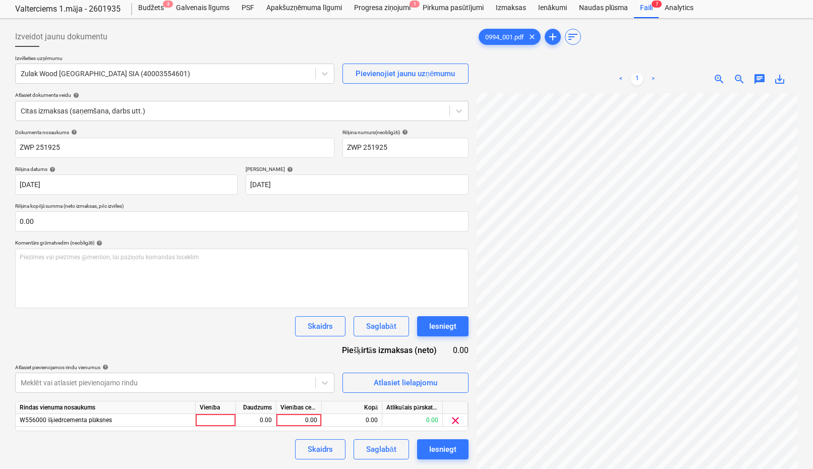
scroll to position [50, 0]
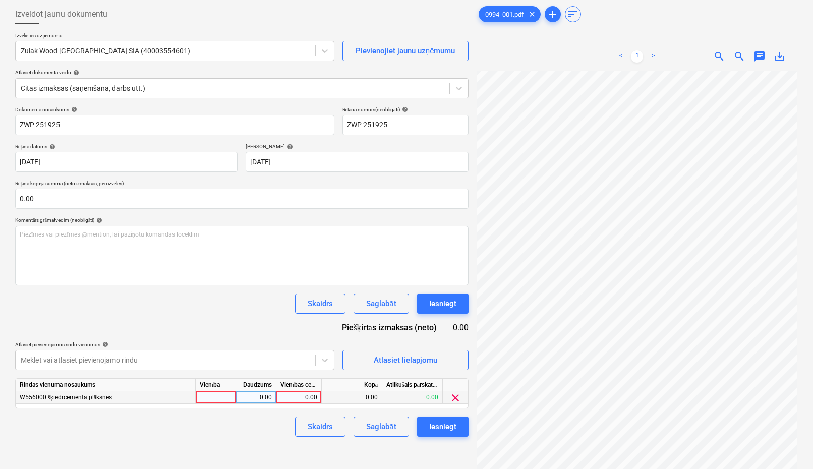
click at [304, 377] on div "0.00" at bounding box center [298, 397] width 37 height 13
type input "286.11"
click at [386, 377] on div "Saglabāt" at bounding box center [381, 426] width 30 height 13
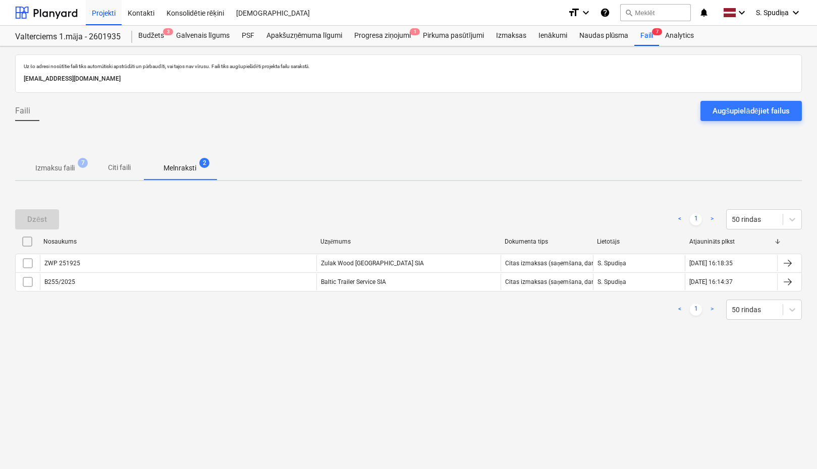
click at [65, 170] on p "Izmaksu faili" at bounding box center [54, 168] width 39 height 11
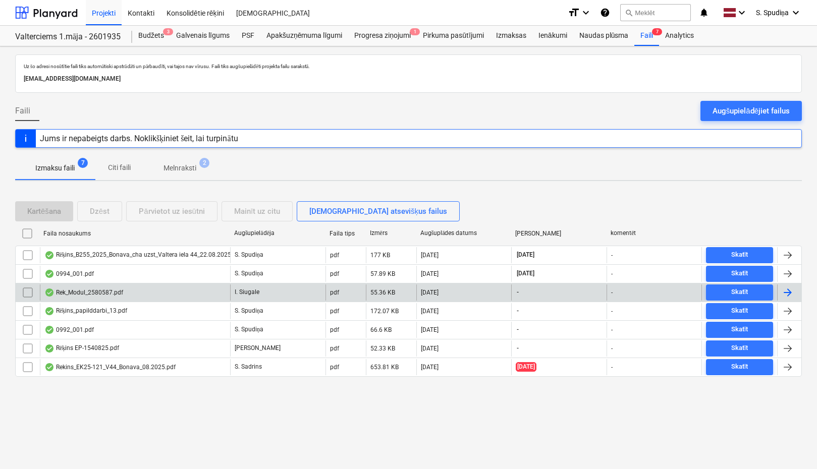
click at [141, 288] on div "Rek_Modul_2580587.pdf" at bounding box center [135, 292] width 190 height 16
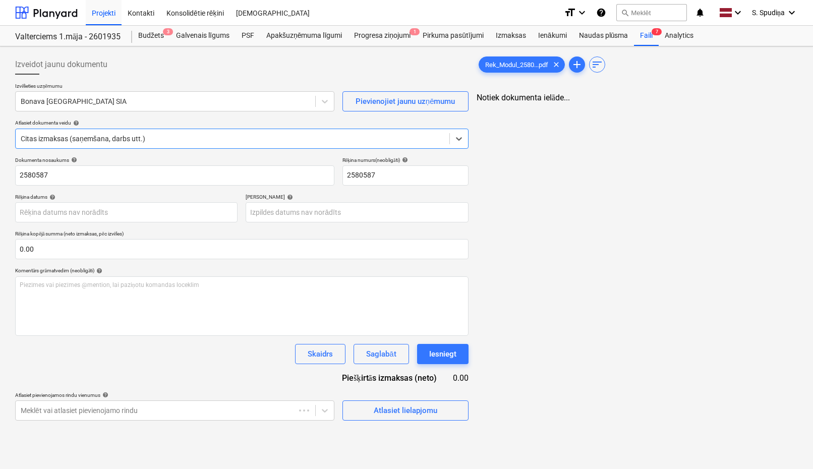
type input "2580587"
click at [706, 105] on span "save_alt" at bounding box center [780, 107] width 12 height 12
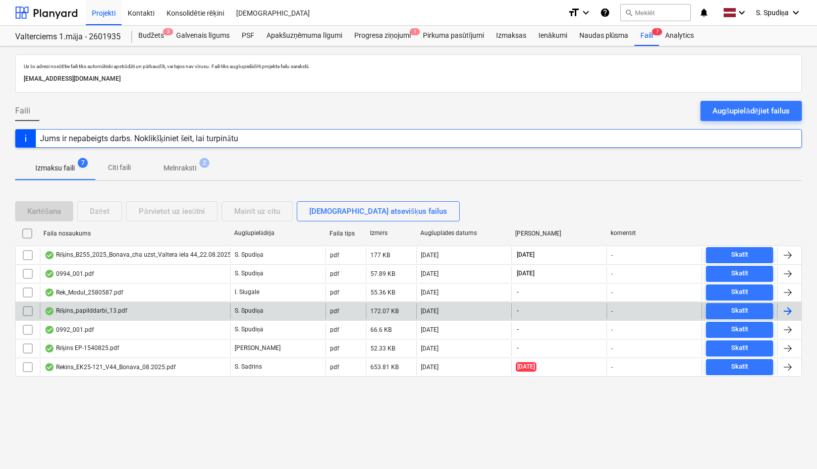
click at [112, 312] on div "Rēķins_papilddarbi_13.pdf" at bounding box center [85, 311] width 83 height 8
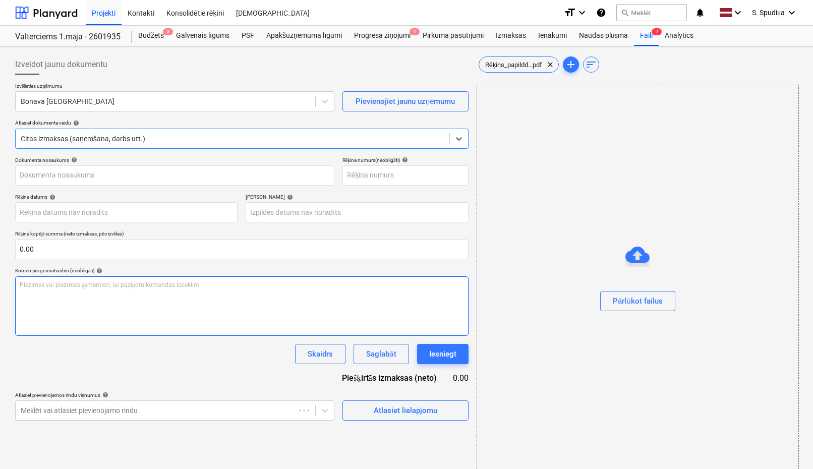
type input "Rēķins_papilddarbi_13.pdf"
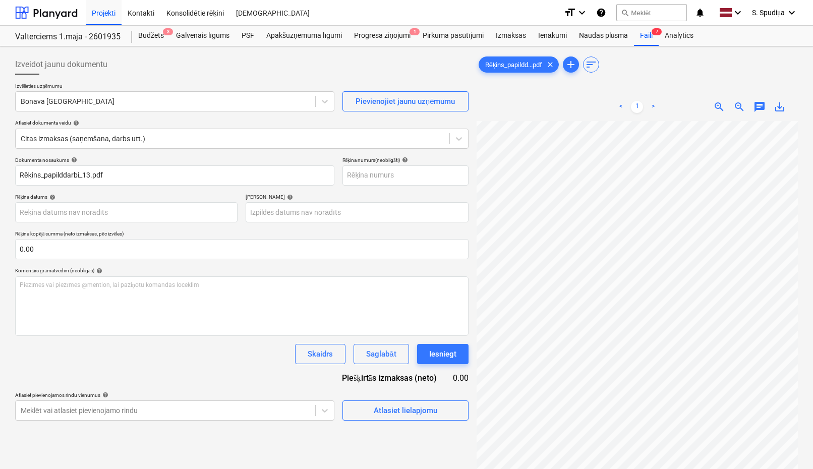
scroll to position [204, 12]
click at [162, 99] on div at bounding box center [165, 101] width 289 height 10
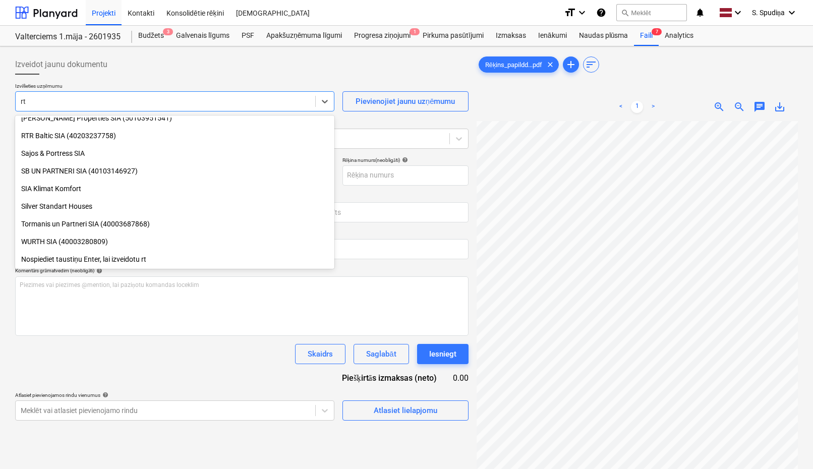
scroll to position [308, 0]
type input "rtr"
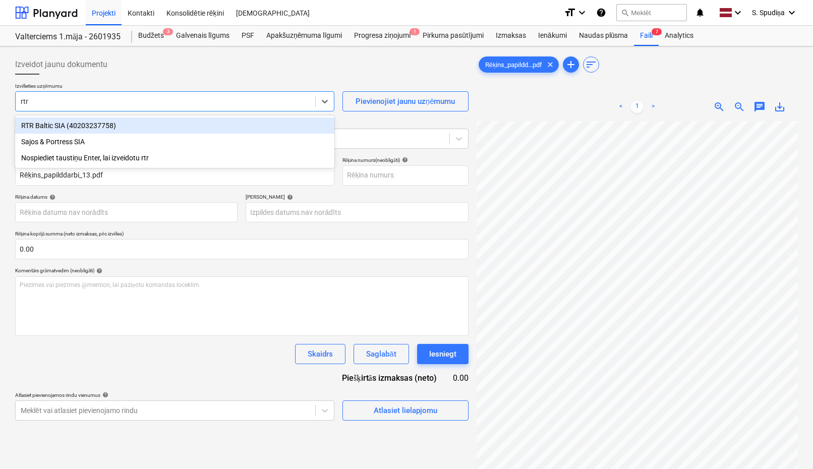
click at [115, 129] on div "RTR Baltic SIA (40203237758)" at bounding box center [174, 126] width 319 height 16
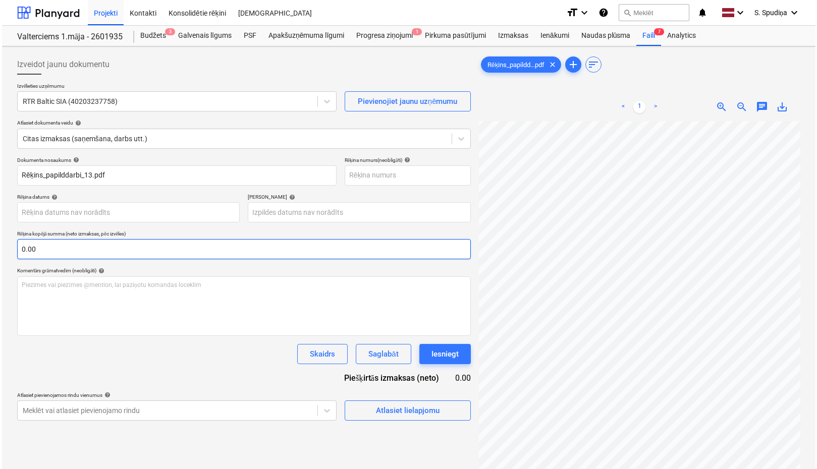
scroll to position [204, 11]
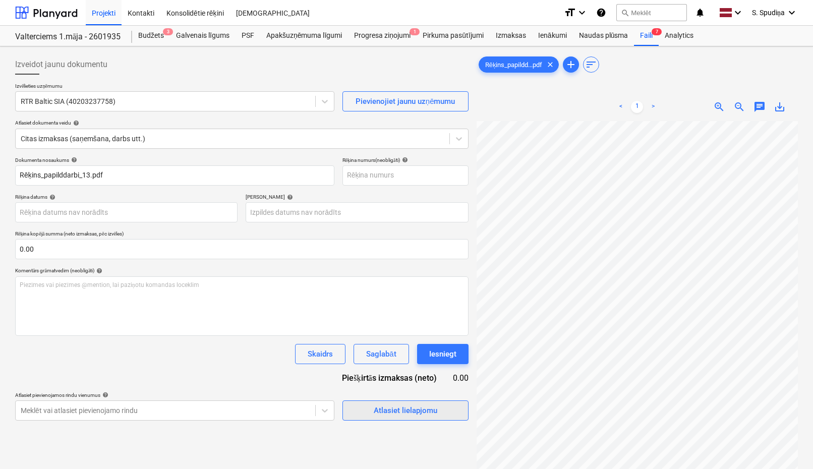
click at [386, 377] on div "Atlasiet lielapjomu" at bounding box center [406, 410] width 64 height 13
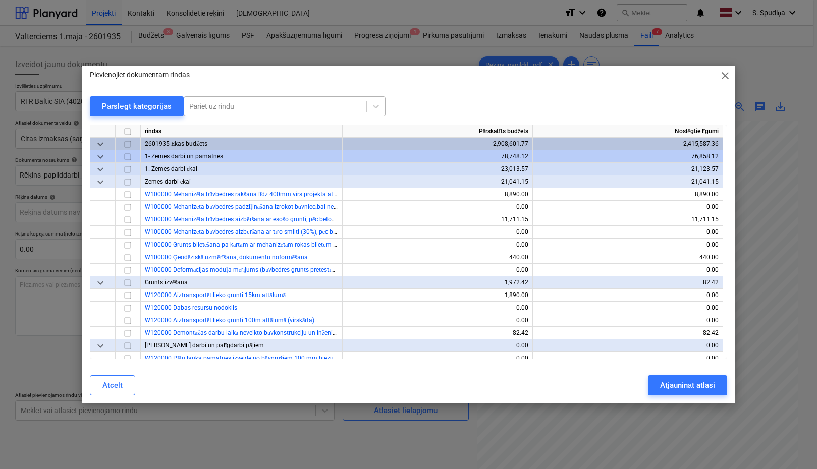
click at [213, 104] on div at bounding box center [275, 106] width 172 height 10
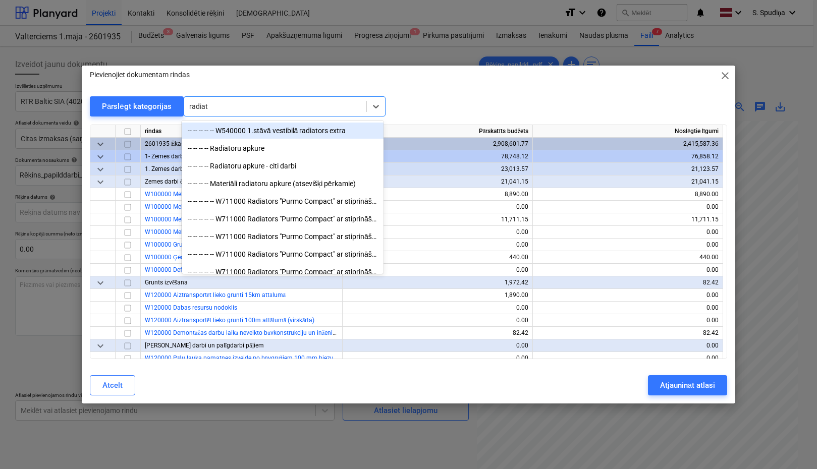
type input "radiato"
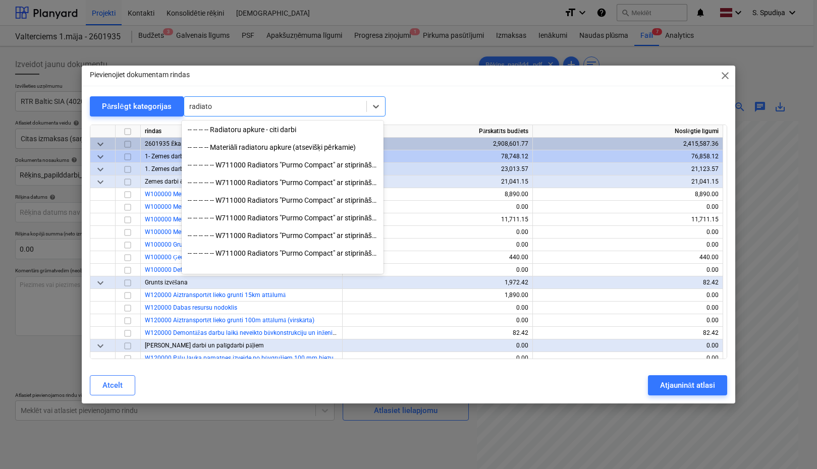
scroll to position [0, 0]
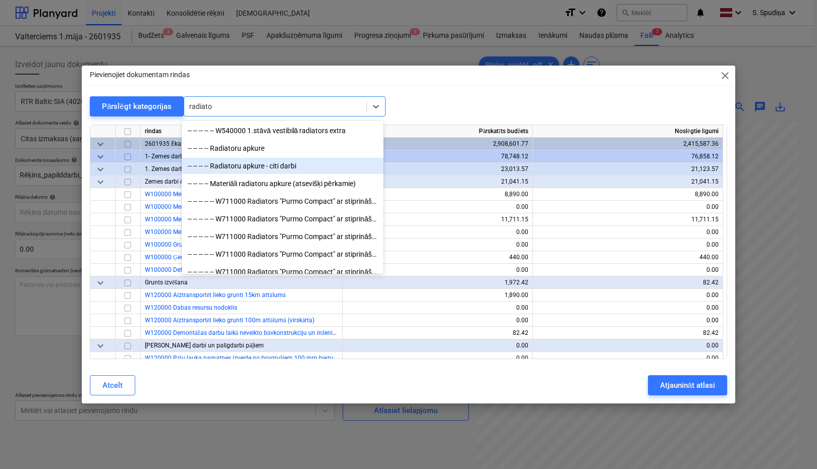
click at [266, 169] on div "-- -- -- -- Radiatoru apkure - citi darbi" at bounding box center [283, 166] width 202 height 16
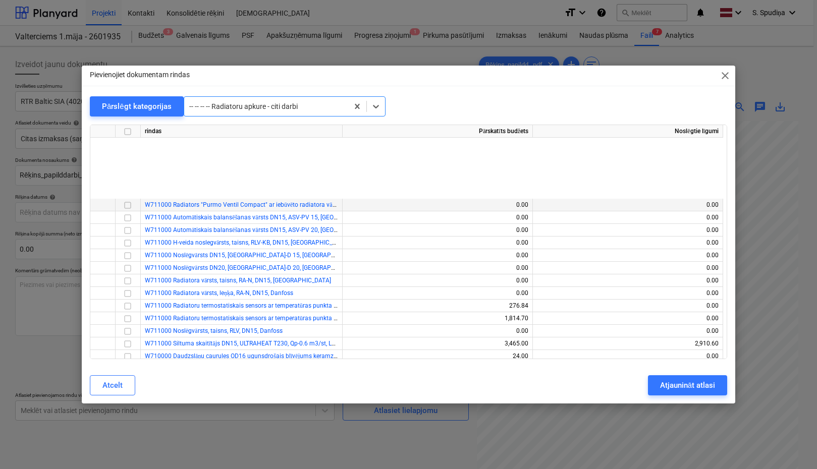
scroll to position [7388, 0]
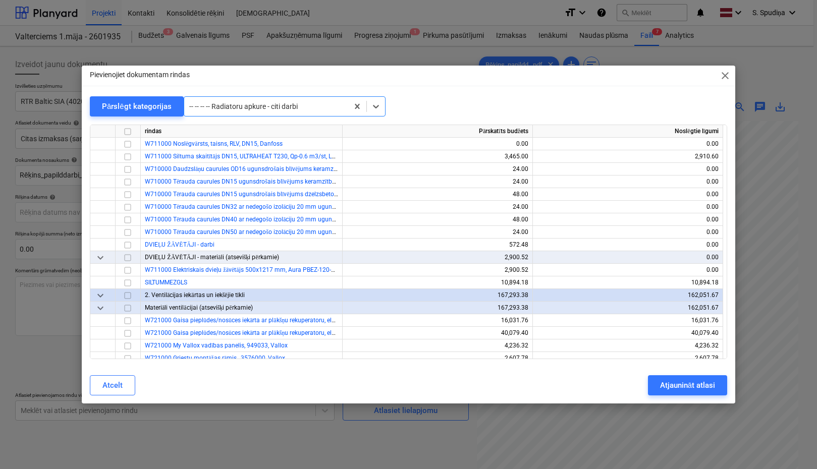
click at [706, 76] on span "close" at bounding box center [725, 76] width 12 height 12
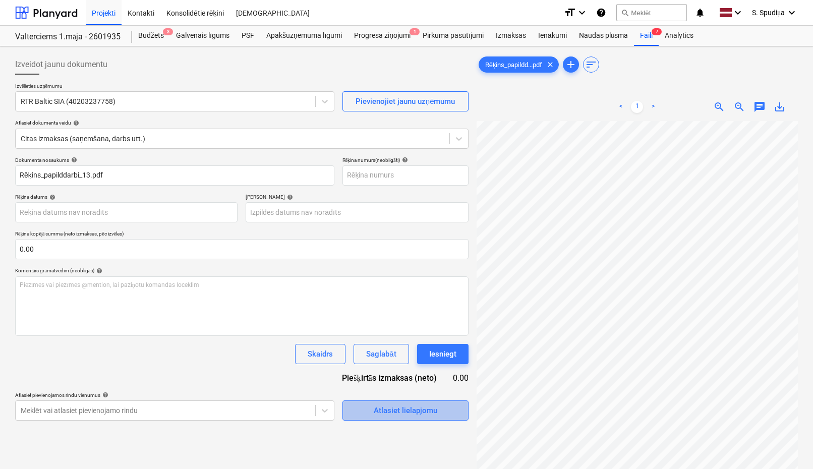
click at [389, 377] on div "Atlasiet lielapjomu" at bounding box center [406, 410] width 64 height 13
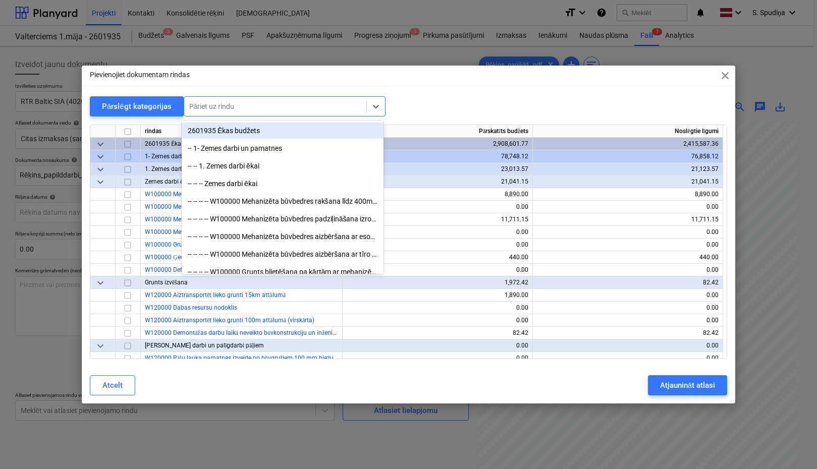
click at [241, 106] on div at bounding box center [275, 106] width 172 height 10
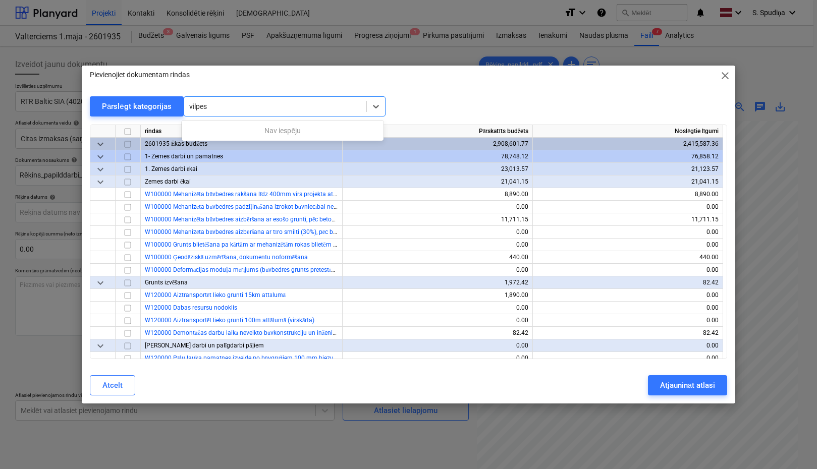
type input "vilpe"
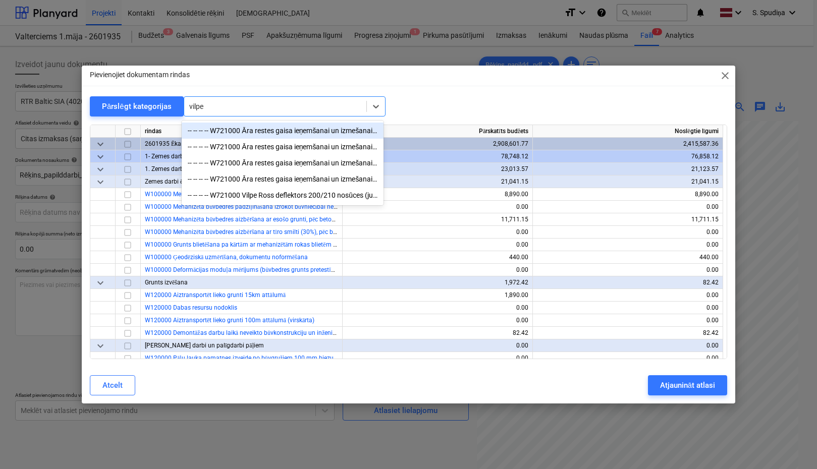
click at [254, 134] on div "-- -- -- -- W721000 Āra restes gaisa ieņemšanai un izmešanai, Vilpe IO 125 (krā…" at bounding box center [283, 131] width 202 height 16
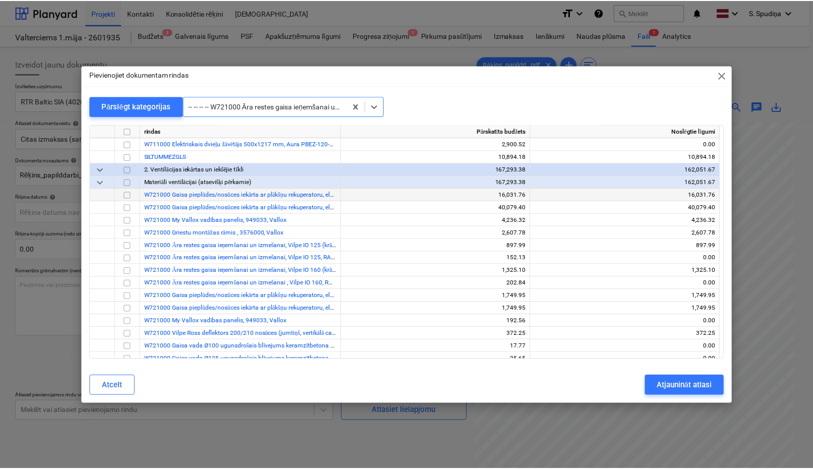
scroll to position [7515, 0]
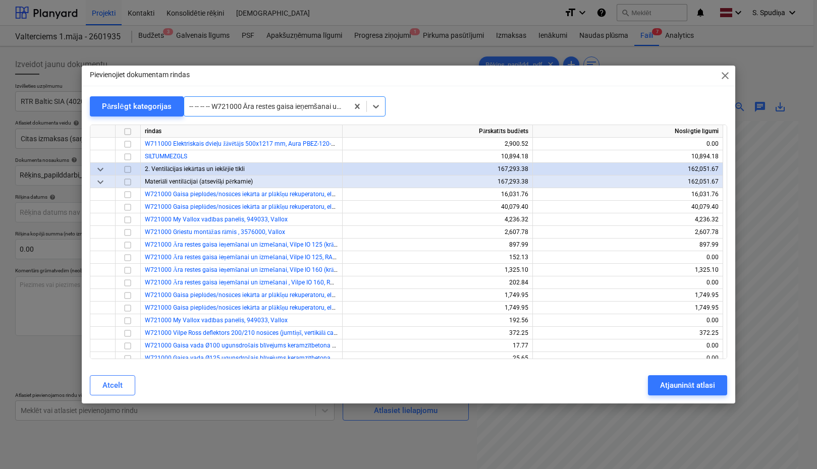
click at [706, 75] on span "close" at bounding box center [725, 76] width 12 height 12
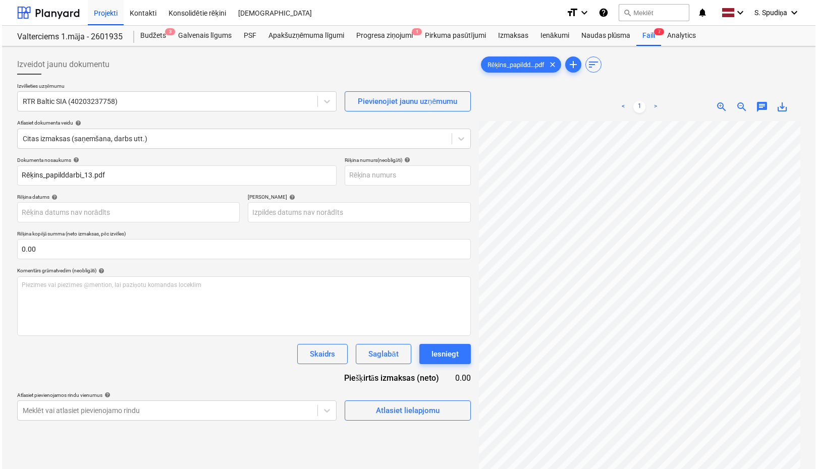
scroll to position [204, 52]
click at [89, 11] on div "Projekti" at bounding box center [104, 12] width 36 height 26
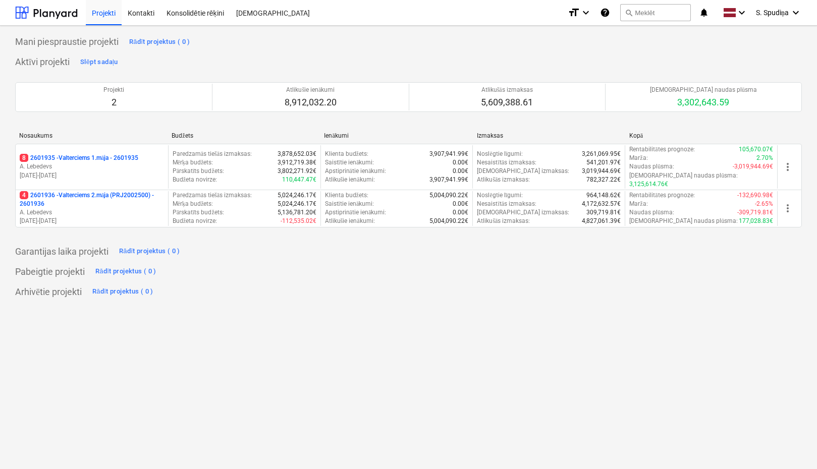
click at [126, 196] on p "4 2601936 - Valterciems 2.māja (PRJ2002500) - 2601936" at bounding box center [92, 199] width 144 height 17
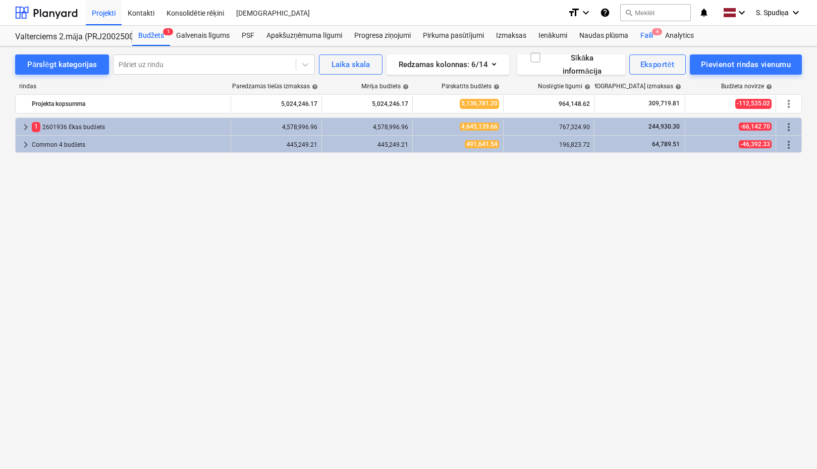
click at [649, 34] on div "Faili 4" at bounding box center [646, 36] width 25 height 20
